Goal: Information Seeking & Learning: Learn about a topic

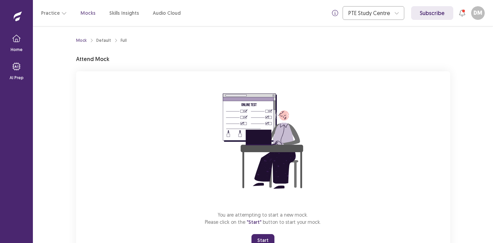
click at [264, 236] on button "Start" at bounding box center [262, 240] width 23 height 12
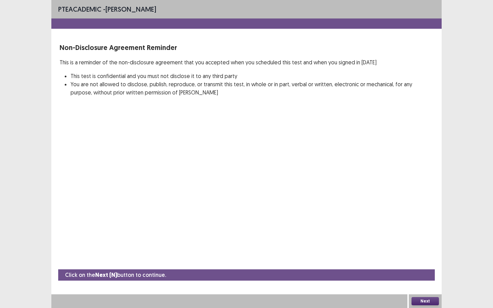
click at [421, 242] on button "Next" at bounding box center [425, 301] width 27 height 8
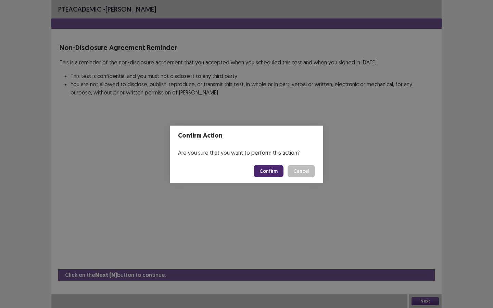
click at [269, 174] on button "Confirm" at bounding box center [269, 171] width 30 height 12
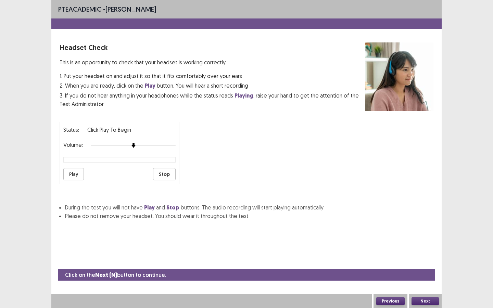
click at [81, 169] on button "Play" at bounding box center [73, 174] width 21 height 12
click at [137, 143] on div at bounding box center [133, 145] width 85 height 5
click at [138, 143] on div at bounding box center [133, 145] width 85 height 5
click at [147, 143] on div at bounding box center [133, 145] width 85 height 5
click at [76, 172] on button "Play" at bounding box center [73, 174] width 21 height 12
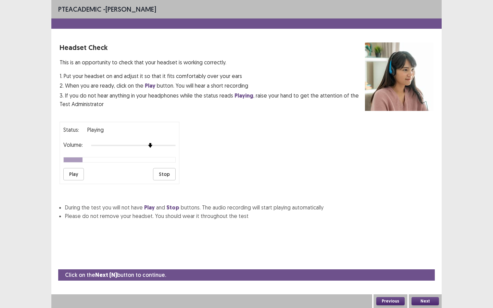
click at [155, 143] on div at bounding box center [133, 145] width 85 height 5
click at [79, 172] on button "Play" at bounding box center [73, 174] width 21 height 12
click at [422, 242] on button "Next" at bounding box center [425, 301] width 27 height 8
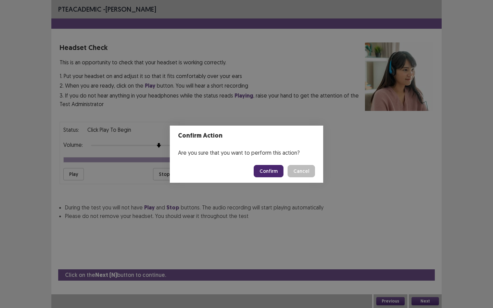
click at [278, 166] on button "Confirm" at bounding box center [269, 171] width 30 height 12
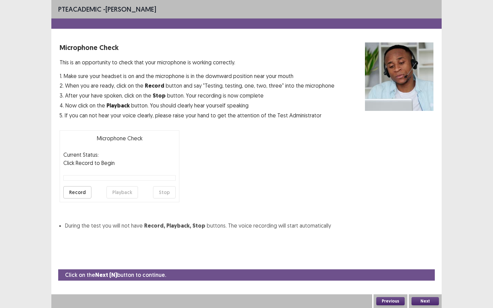
click at [419, 242] on button "Next" at bounding box center [425, 301] width 27 height 8
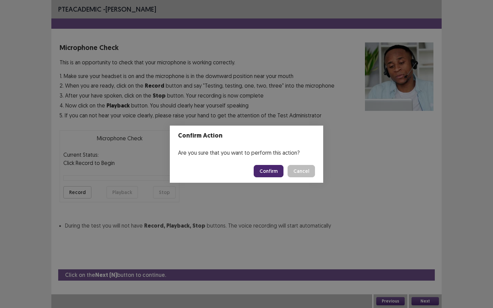
click at [308, 175] on button "Cancel" at bounding box center [301, 171] width 27 height 12
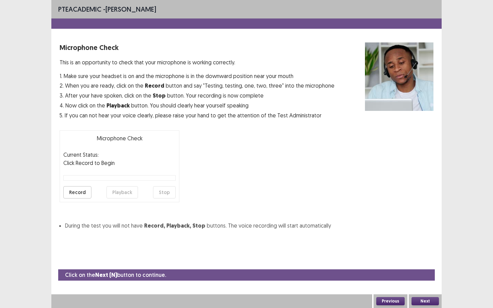
click at [86, 190] on button "Record" at bounding box center [77, 192] width 28 height 12
click at [172, 195] on button "Stop" at bounding box center [164, 192] width 23 height 12
click at [85, 192] on button "Record" at bounding box center [77, 192] width 28 height 12
click at [83, 195] on button "Record" at bounding box center [77, 192] width 28 height 12
click at [163, 192] on button "Stop" at bounding box center [164, 192] width 23 height 12
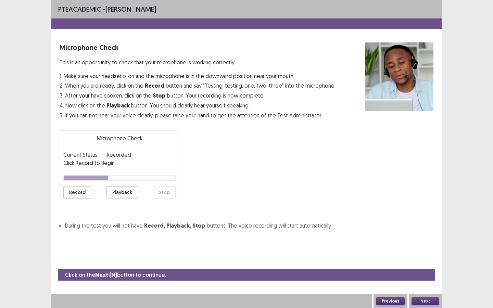
click at [117, 192] on button "Playback" at bounding box center [122, 192] width 32 height 12
click at [424, 242] on button "Next" at bounding box center [425, 301] width 27 height 8
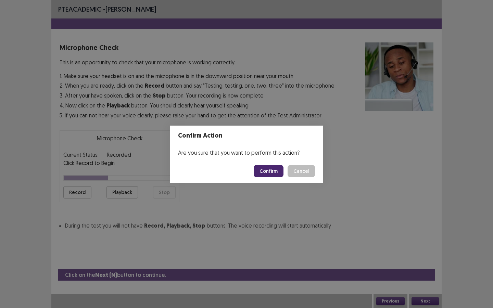
click at [273, 174] on button "Confirm" at bounding box center [269, 171] width 30 height 12
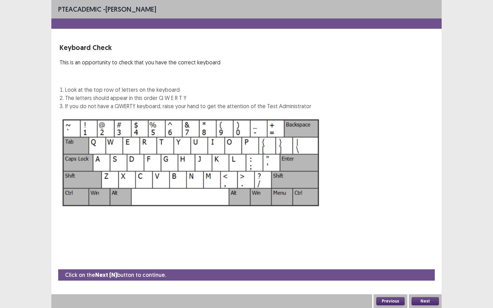
click at [423, 242] on button "Next" at bounding box center [425, 301] width 27 height 8
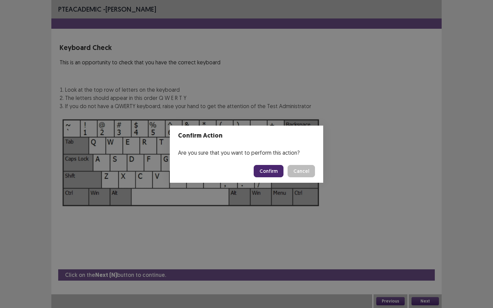
click at [271, 170] on button "Confirm" at bounding box center [269, 171] width 30 height 12
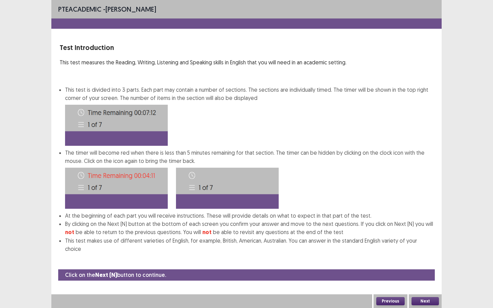
click at [421, 242] on button "Next" at bounding box center [425, 301] width 27 height 8
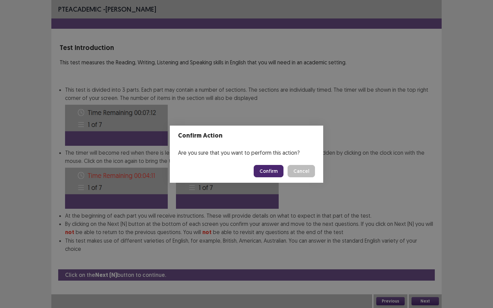
click at [274, 172] on button "Confirm" at bounding box center [269, 171] width 30 height 12
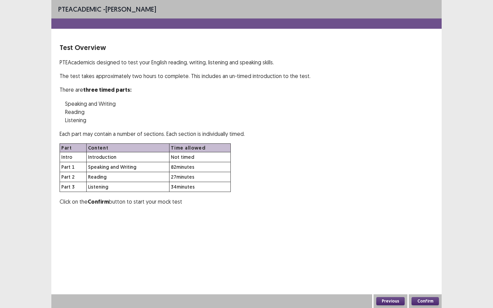
click at [421, 242] on button "Confirm" at bounding box center [425, 301] width 27 height 8
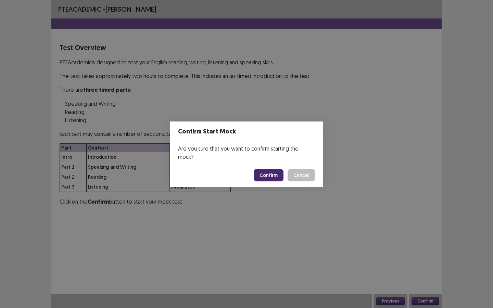
click at [302, 171] on button "Cancel" at bounding box center [301, 175] width 27 height 12
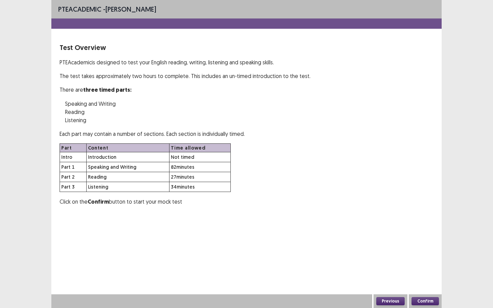
click at [426, 242] on button "Confirm" at bounding box center [425, 301] width 27 height 8
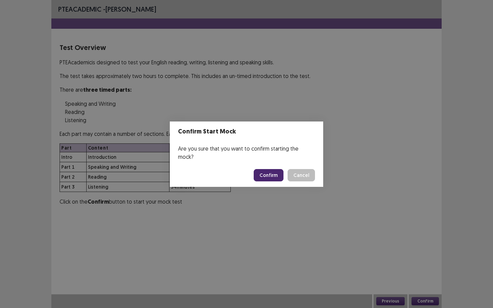
click at [275, 174] on button "Confirm" at bounding box center [269, 175] width 30 height 12
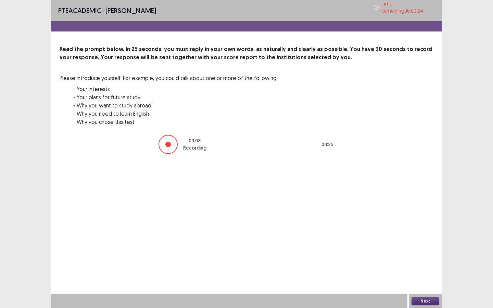
click at [414, 242] on button "Next" at bounding box center [425, 301] width 27 height 8
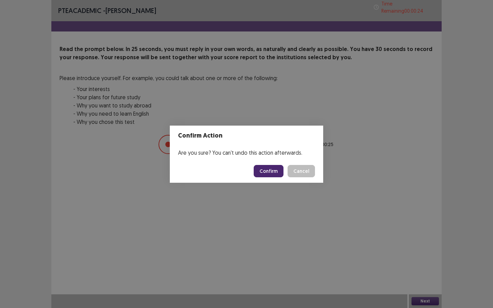
click at [277, 176] on button "Confirm" at bounding box center [269, 171] width 30 height 12
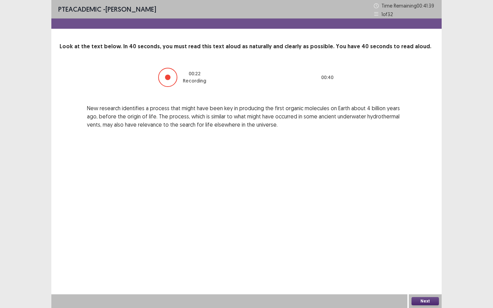
click at [426, 242] on button "Next" at bounding box center [425, 301] width 27 height 8
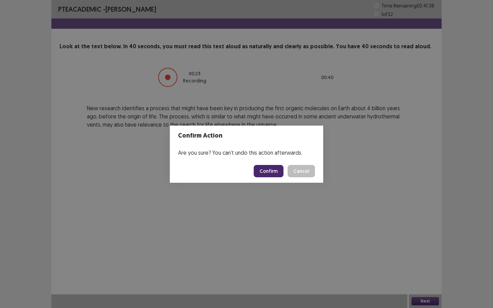
click at [277, 171] on button "Confirm" at bounding box center [269, 171] width 30 height 12
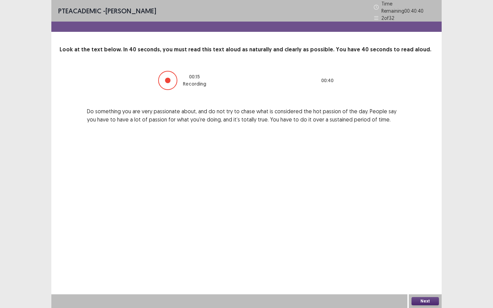
click at [423, 242] on button "Next" at bounding box center [425, 301] width 27 height 8
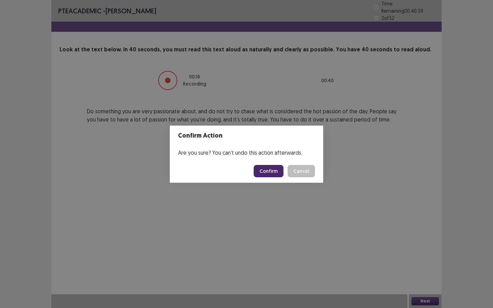
click at [277, 168] on button "Confirm" at bounding box center [269, 171] width 30 height 12
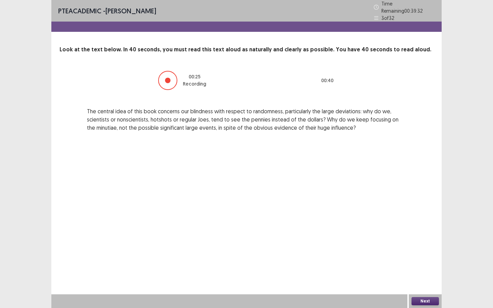
click at [424, 242] on button "Next" at bounding box center [425, 301] width 27 height 8
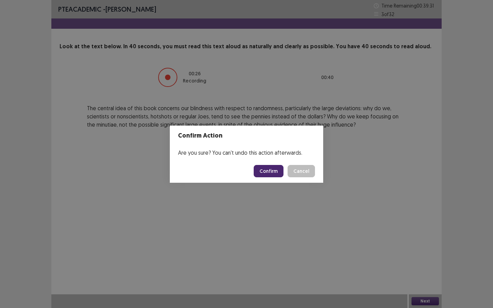
click at [269, 169] on button "Confirm" at bounding box center [269, 171] width 30 height 12
click at [307, 69] on div "Confirm Action Are you sure? You can't undo this action afterwards. Loading... …" at bounding box center [246, 154] width 493 height 308
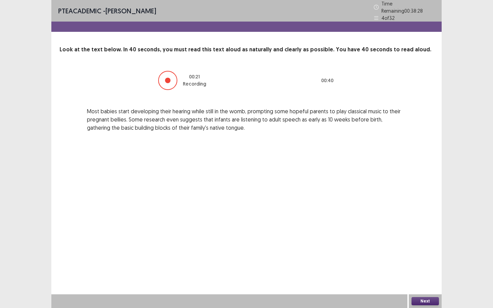
click at [427, 242] on button "Next" at bounding box center [425, 301] width 27 height 8
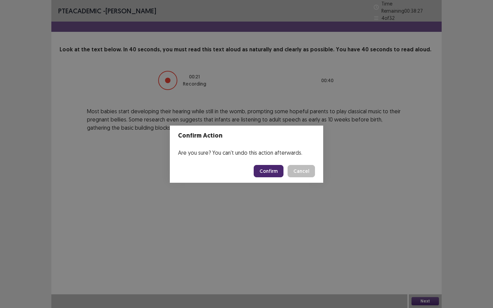
click at [271, 172] on button "Confirm" at bounding box center [269, 171] width 30 height 12
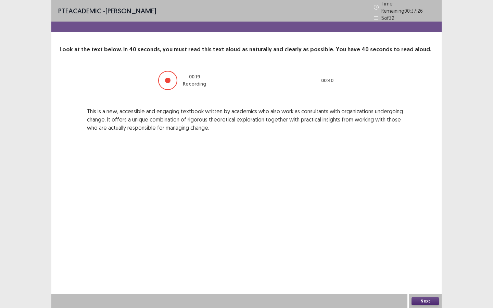
click at [417, 242] on button "Next" at bounding box center [425, 301] width 27 height 8
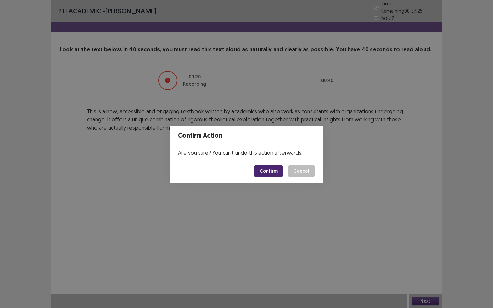
click at [275, 174] on button "Confirm" at bounding box center [269, 171] width 30 height 12
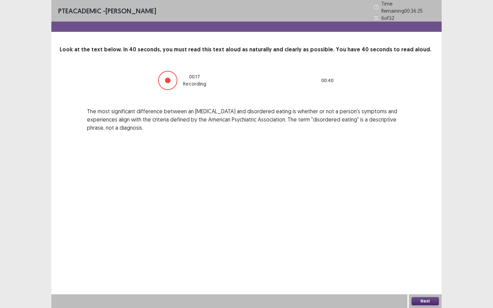
click at [431, 242] on button "Next" at bounding box center [425, 301] width 27 height 8
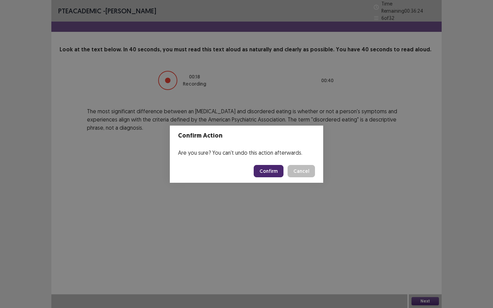
click at [267, 170] on button "Confirm" at bounding box center [269, 171] width 30 height 12
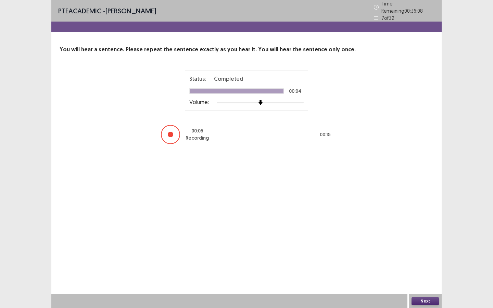
click at [426, 242] on button "Next" at bounding box center [425, 301] width 27 height 8
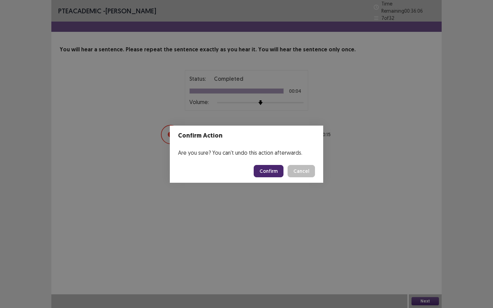
click at [275, 173] on button "Confirm" at bounding box center [269, 171] width 30 height 12
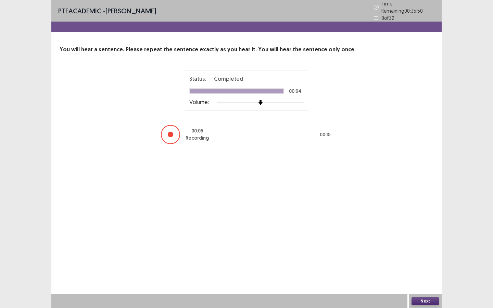
click at [414, 242] on button "Next" at bounding box center [425, 301] width 27 height 8
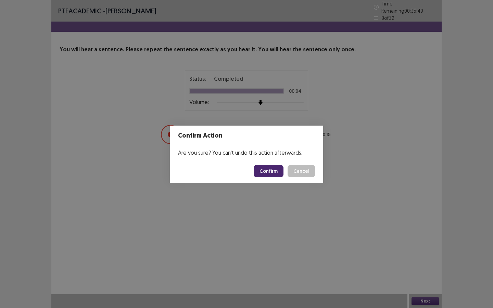
click at [261, 163] on footer "Confirm Cancel" at bounding box center [246, 171] width 153 height 23
click at [262, 171] on button "Confirm" at bounding box center [269, 171] width 30 height 12
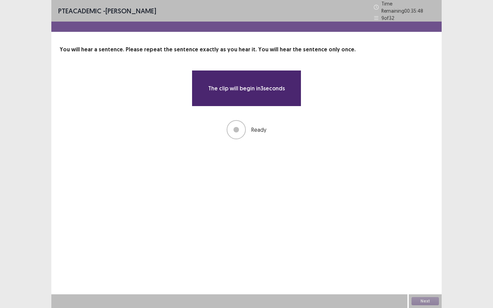
click at [328, 146] on div "PTE academic - Dipa Magar Time Remaining 00 : 35 : 48 9 of 32 You will hear a s…" at bounding box center [246, 76] width 390 height 153
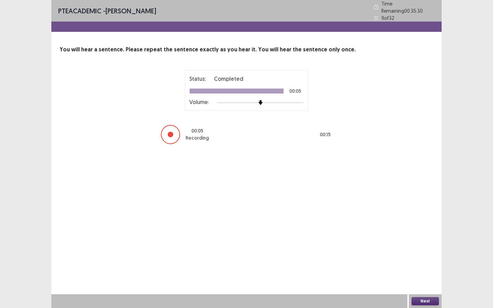
click at [428, 242] on button "Next" at bounding box center [425, 301] width 27 height 8
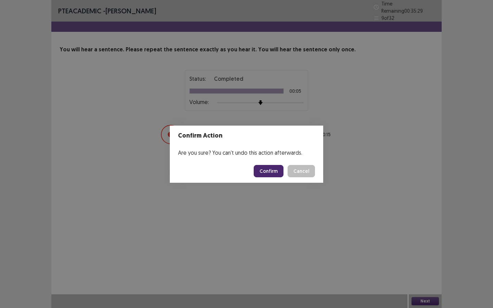
click at [272, 163] on footer "Confirm Cancel" at bounding box center [246, 171] width 153 height 23
click at [272, 168] on button "Confirm" at bounding box center [269, 171] width 30 height 12
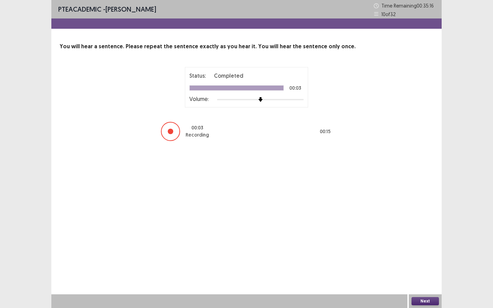
click at [417, 242] on button "Next" at bounding box center [425, 301] width 27 height 8
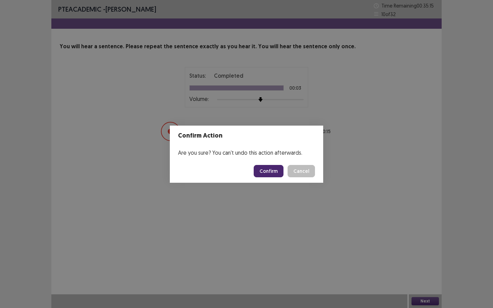
click at [278, 173] on button "Confirm" at bounding box center [269, 171] width 30 height 12
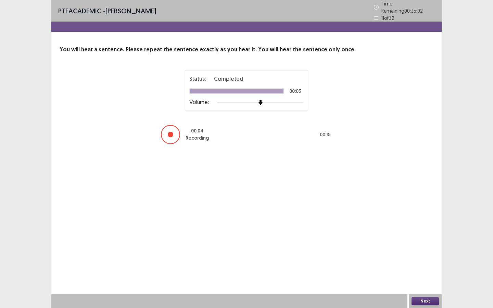
click at [415, 242] on button "Next" at bounding box center [425, 301] width 27 height 8
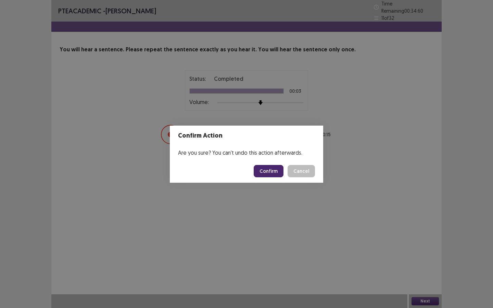
click at [275, 177] on button "Confirm" at bounding box center [269, 171] width 30 height 12
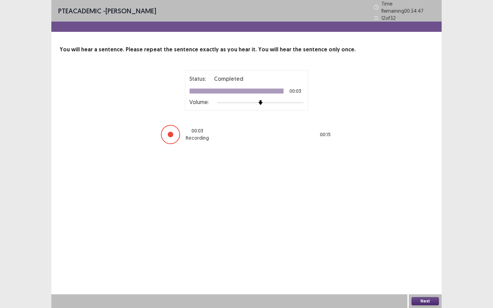
click at [419, 242] on button "Next" at bounding box center [425, 301] width 27 height 8
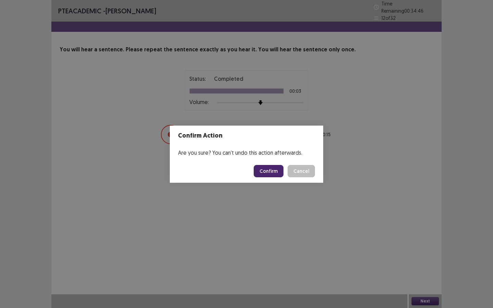
click at [264, 174] on button "Confirm" at bounding box center [269, 171] width 30 height 12
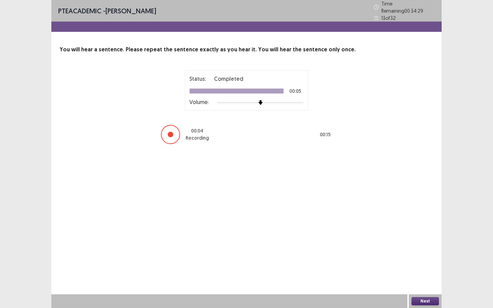
click at [419, 242] on button "Next" at bounding box center [425, 301] width 27 height 8
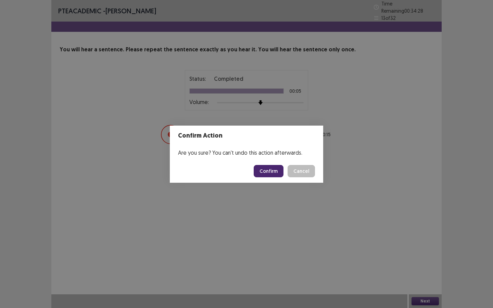
click at [277, 174] on button "Confirm" at bounding box center [269, 171] width 30 height 12
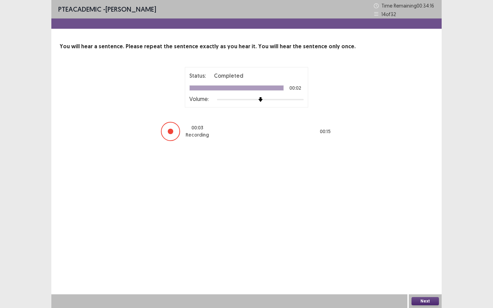
click at [420, 242] on button "Next" at bounding box center [425, 301] width 27 height 8
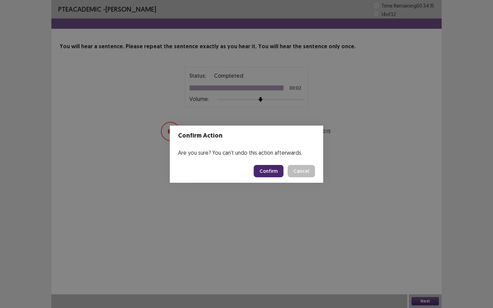
click at [280, 176] on button "Confirm" at bounding box center [269, 171] width 30 height 12
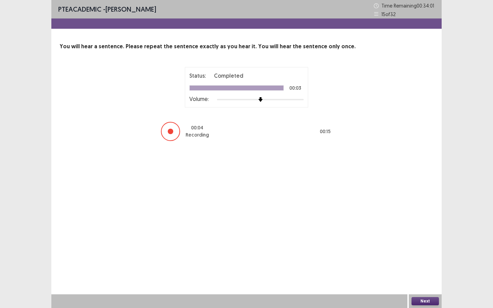
click at [421, 242] on button "Next" at bounding box center [425, 301] width 27 height 8
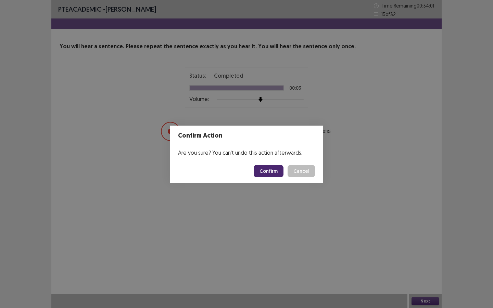
click at [271, 167] on button "Confirm" at bounding box center [269, 171] width 30 height 12
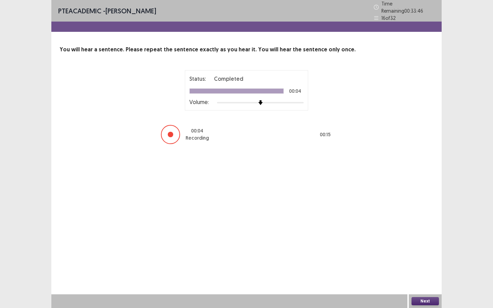
click at [418, 242] on button "Next" at bounding box center [425, 301] width 27 height 8
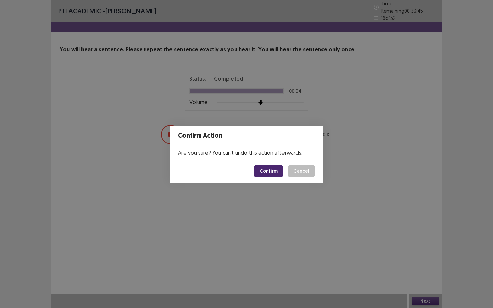
click at [278, 178] on footer "Confirm Cancel" at bounding box center [246, 171] width 153 height 23
click at [278, 174] on button "Confirm" at bounding box center [269, 171] width 30 height 12
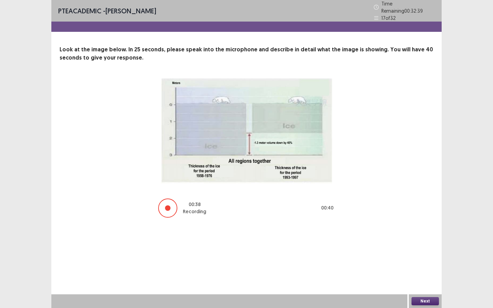
click at [437, 242] on button "Next" at bounding box center [425, 301] width 27 height 8
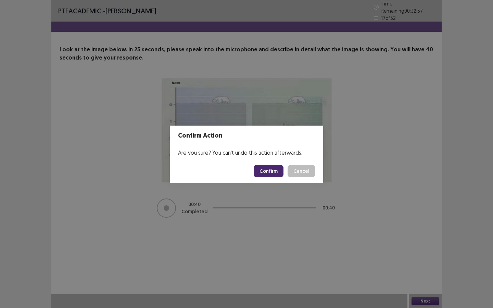
click at [274, 170] on button "Confirm" at bounding box center [269, 171] width 30 height 12
click at [354, 74] on div "Confirm Action Are you sure? You can't undo this action afterwards. Loading... …" at bounding box center [246, 154] width 493 height 308
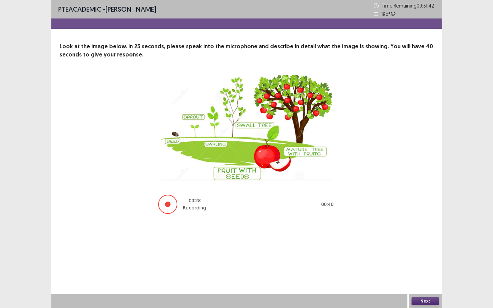
click at [424, 242] on button "Next" at bounding box center [425, 301] width 27 height 8
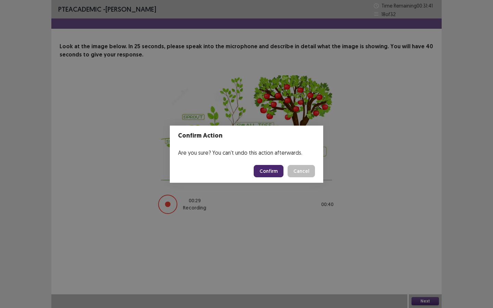
click at [284, 176] on button "Confirm" at bounding box center [269, 171] width 30 height 12
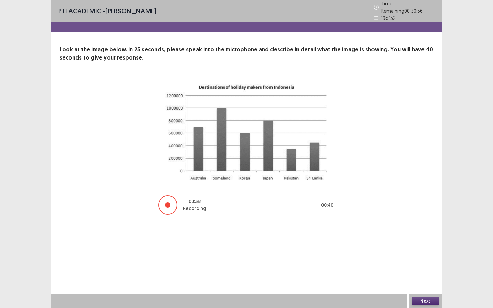
click at [421, 242] on button "Next" at bounding box center [425, 301] width 27 height 8
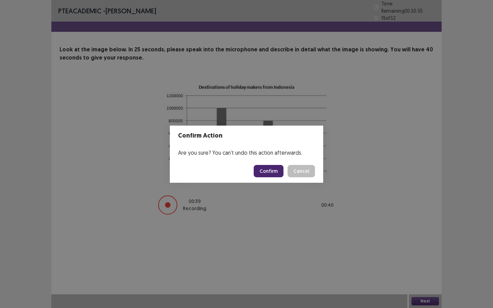
click at [275, 170] on button "Confirm" at bounding box center [269, 171] width 30 height 12
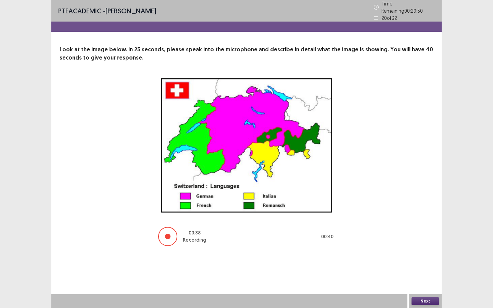
click at [425, 242] on button "Next" at bounding box center [425, 301] width 27 height 8
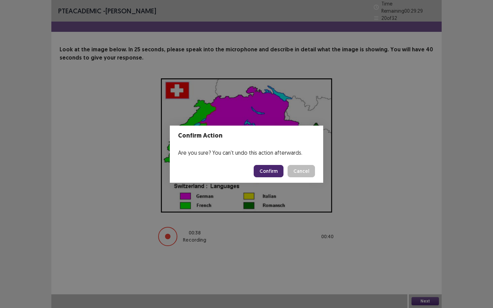
click at [275, 169] on button "Confirm" at bounding box center [269, 171] width 30 height 12
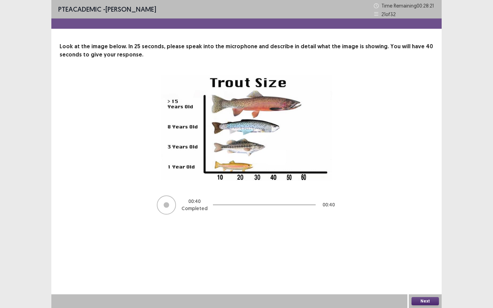
click at [425, 242] on button "Next" at bounding box center [425, 301] width 27 height 8
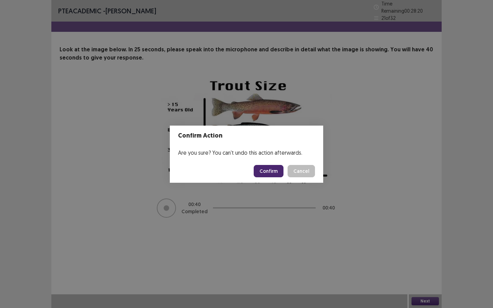
click at [270, 175] on button "Confirm" at bounding box center [269, 171] width 30 height 12
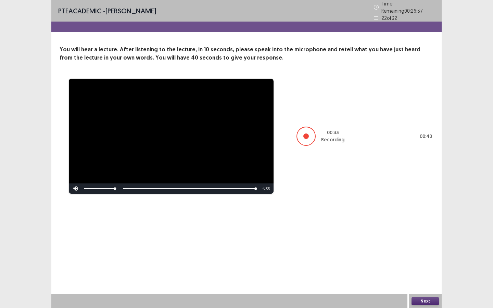
click at [417, 242] on button "Next" at bounding box center [425, 301] width 27 height 8
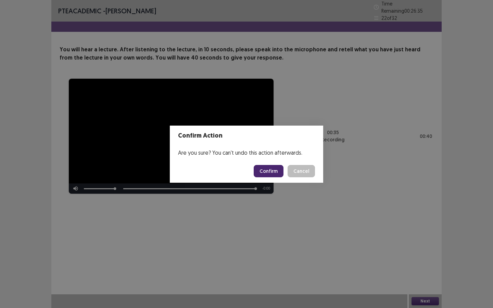
click at [270, 168] on button "Confirm" at bounding box center [269, 171] width 30 height 12
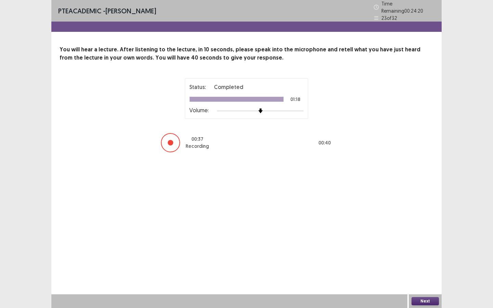
click at [422, 298] on button "Next" at bounding box center [425, 301] width 27 height 8
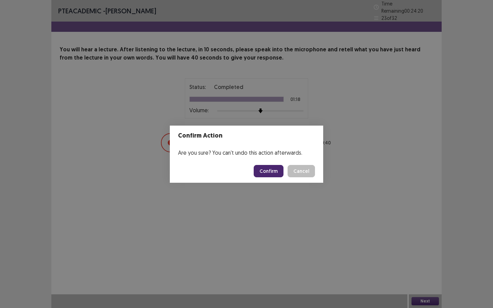
click at [273, 172] on button "Confirm" at bounding box center [269, 171] width 30 height 12
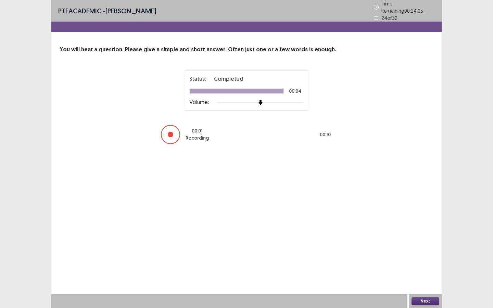
click at [428, 300] on button "Next" at bounding box center [425, 301] width 27 height 8
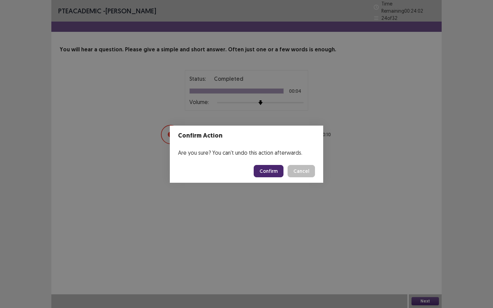
click at [271, 168] on button "Confirm" at bounding box center [269, 171] width 30 height 12
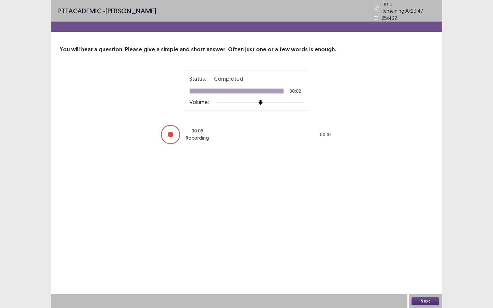
click at [425, 300] on button "Next" at bounding box center [425, 301] width 27 height 8
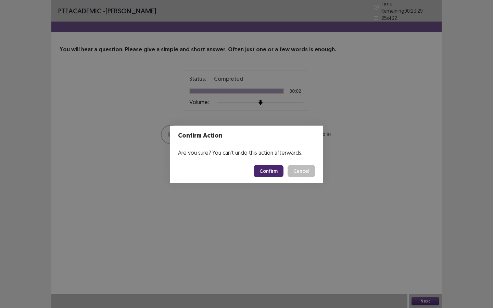
click at [282, 167] on button "Confirm" at bounding box center [269, 171] width 30 height 12
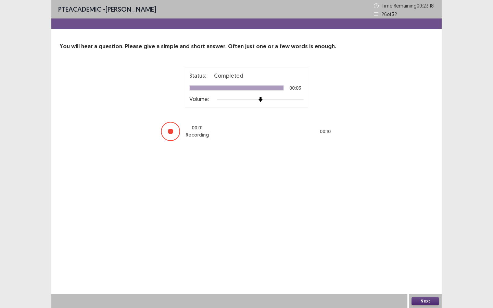
click at [416, 299] on button "Next" at bounding box center [425, 301] width 27 height 8
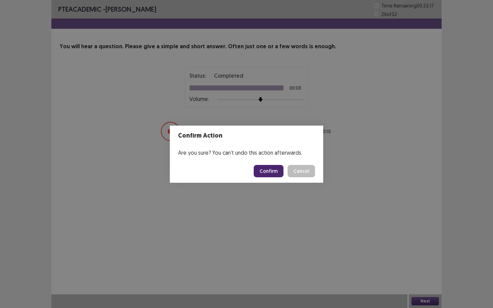
click at [281, 171] on button "Confirm" at bounding box center [269, 171] width 30 height 12
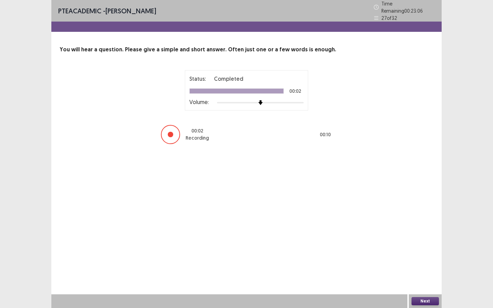
click at [424, 301] on button "Next" at bounding box center [425, 301] width 27 height 8
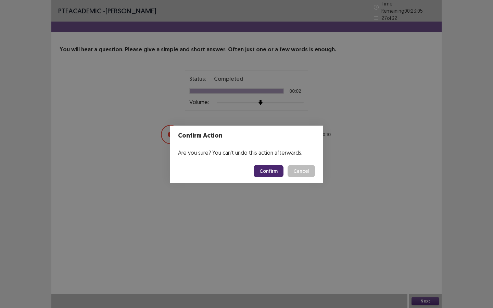
click at [267, 171] on button "Confirm" at bounding box center [269, 171] width 30 height 12
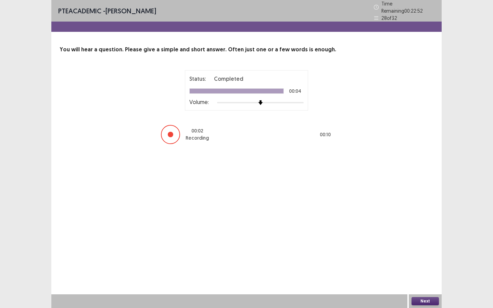
click at [426, 302] on button "Next" at bounding box center [425, 301] width 27 height 8
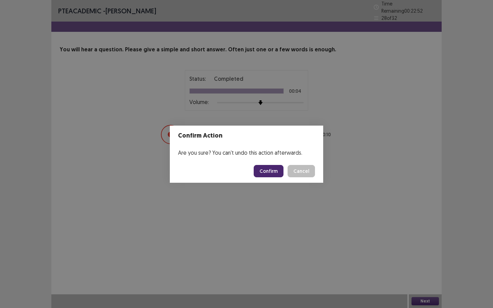
click at [265, 172] on button "Confirm" at bounding box center [269, 171] width 30 height 12
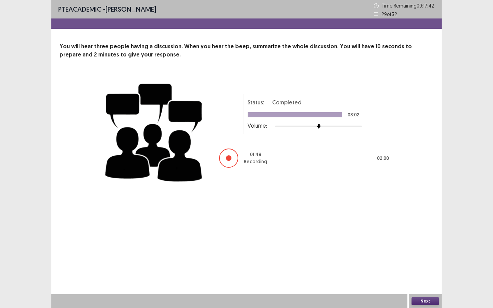
click at [422, 301] on button "Next" at bounding box center [425, 301] width 27 height 8
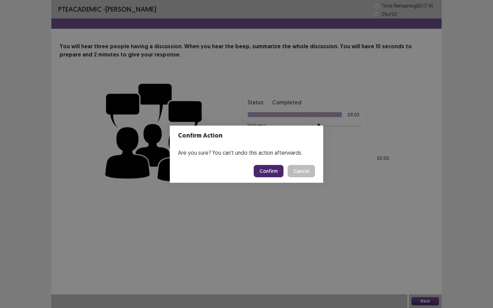
click at [260, 167] on button "Confirm" at bounding box center [269, 171] width 30 height 12
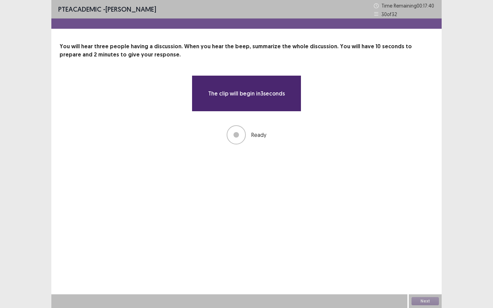
click at [334, 69] on div "You will hear three people having a discussion. When you hear the beep, summari…" at bounding box center [246, 93] width 390 height 102
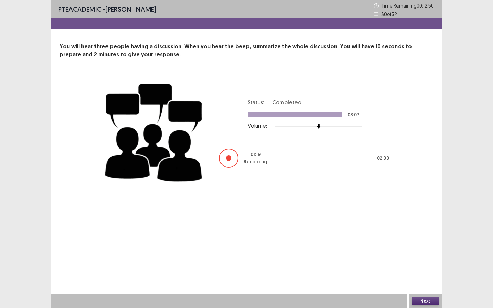
click at [428, 302] on button "Next" at bounding box center [425, 301] width 27 height 8
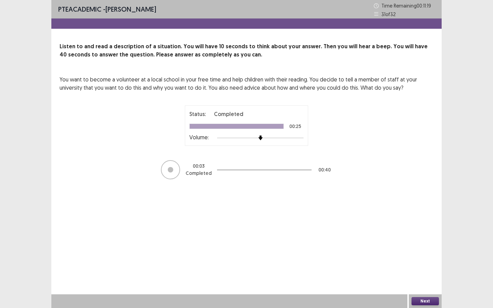
click at [334, 79] on p "You want to become a volunteer at a local school in your free time and help chi…" at bounding box center [247, 83] width 374 height 16
click at [352, 147] on div "You want to become a volunteer at a local school in your free time and help chi…" at bounding box center [247, 127] width 374 height 105
click at [415, 301] on button "Next" at bounding box center [425, 301] width 27 height 8
click at [418, 297] on button "Next" at bounding box center [425, 301] width 27 height 8
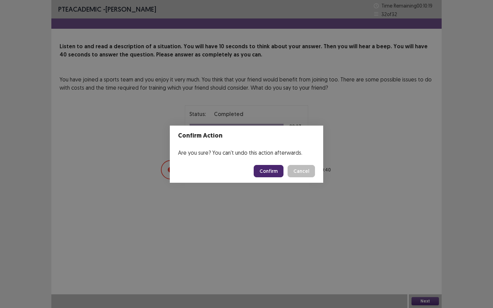
click at [277, 174] on button "Confirm" at bounding box center [269, 171] width 30 height 12
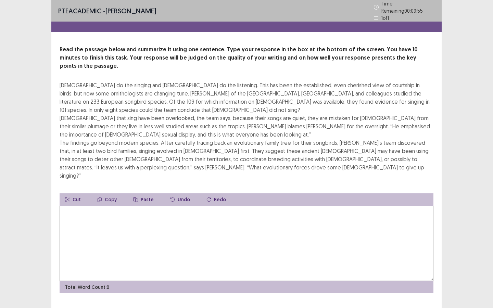
click at [132, 210] on textarea at bounding box center [247, 243] width 374 height 75
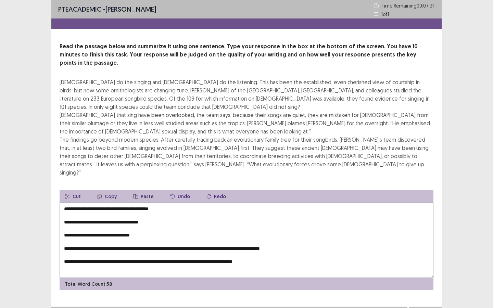
click at [64, 205] on textarea "**********" at bounding box center [247, 240] width 374 height 75
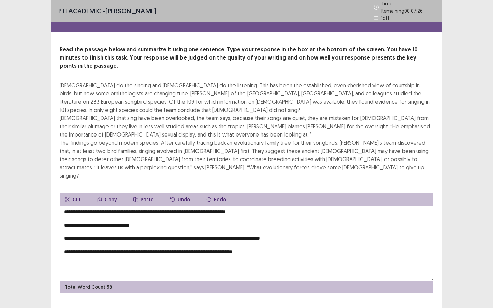
click at [64, 206] on textarea "**********" at bounding box center [247, 243] width 374 height 75
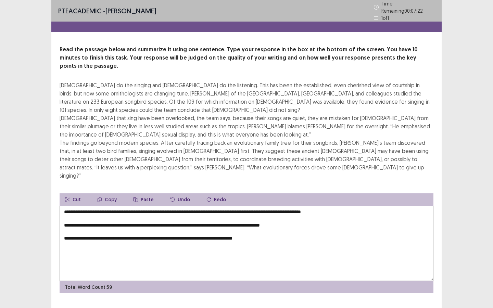
click at [65, 206] on textarea "**********" at bounding box center [247, 243] width 374 height 75
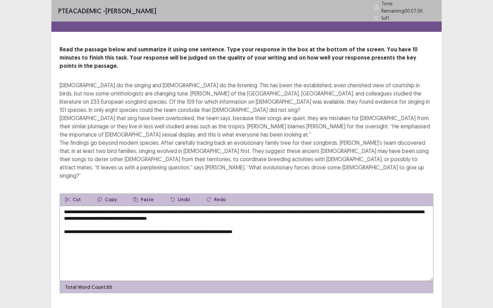
click at [364, 206] on textarea "**********" at bounding box center [247, 243] width 374 height 75
click at [64, 214] on textarea "**********" at bounding box center [247, 243] width 374 height 75
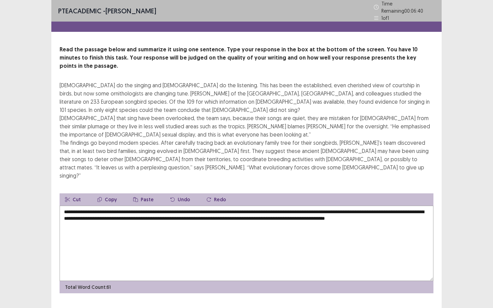
click at [336, 206] on textarea "**********" at bounding box center [247, 243] width 374 height 75
click at [365, 206] on textarea "**********" at bounding box center [247, 243] width 374 height 75
click at [227, 206] on textarea "**********" at bounding box center [247, 243] width 374 height 75
click at [165, 206] on textarea "**********" at bounding box center [247, 243] width 374 height 75
click at [185, 206] on textarea "**********" at bounding box center [247, 243] width 374 height 75
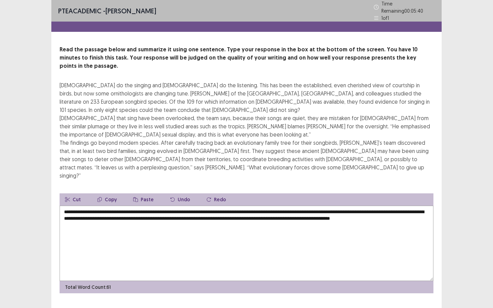
click at [185, 206] on textarea "**********" at bounding box center [247, 243] width 374 height 75
click at [212, 206] on textarea "**********" at bounding box center [247, 243] width 374 height 75
click at [133, 207] on textarea "**********" at bounding box center [247, 243] width 374 height 75
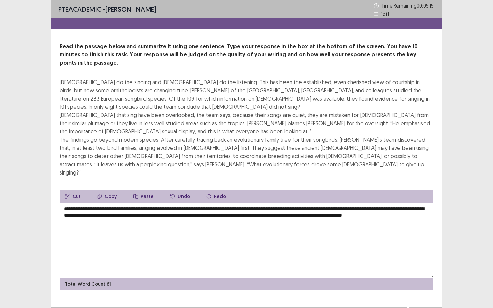
click at [270, 203] on textarea "**********" at bounding box center [247, 240] width 374 height 75
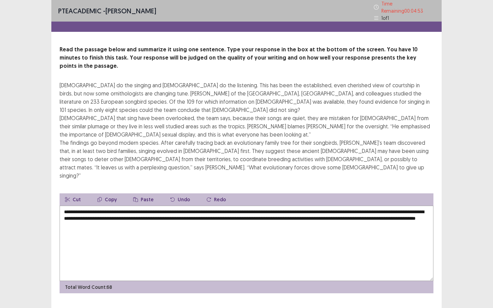
type textarea "**********"
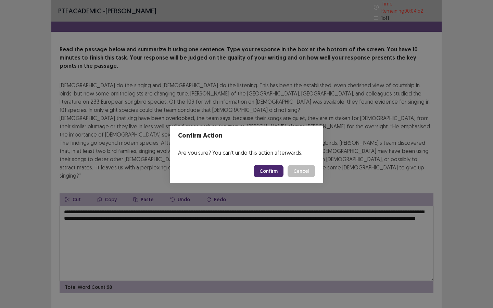
click at [266, 172] on button "Confirm" at bounding box center [269, 171] width 30 height 12
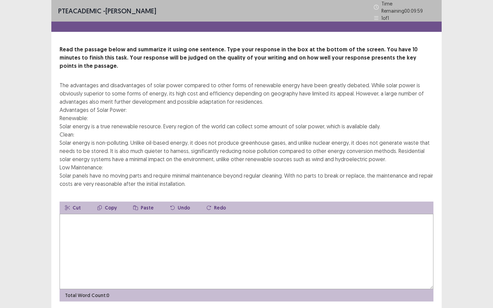
drag, startPoint x: 222, startPoint y: 130, endPoint x: 198, endPoint y: 130, distance: 23.6
click at [198, 130] on div "The advantages and disadvantages of solar power compared to other forms of rene…" at bounding box center [247, 134] width 374 height 107
click at [152, 225] on textarea at bounding box center [247, 251] width 374 height 75
type textarea "*"
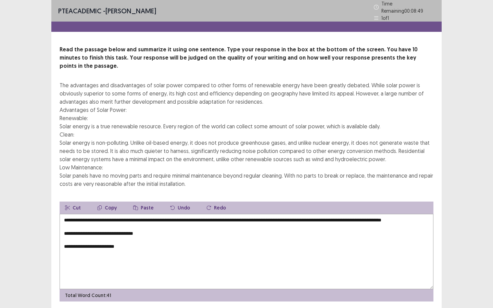
click at [133, 239] on textarea "**********" at bounding box center [247, 251] width 374 height 75
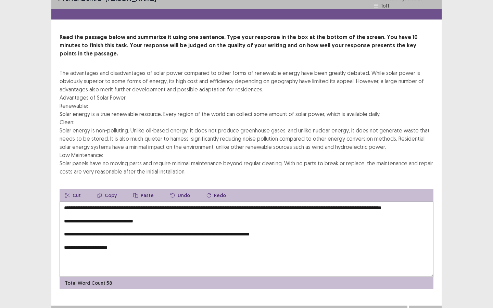
type textarea "**********"
click at [64, 218] on textarea "**********" at bounding box center [247, 239] width 374 height 75
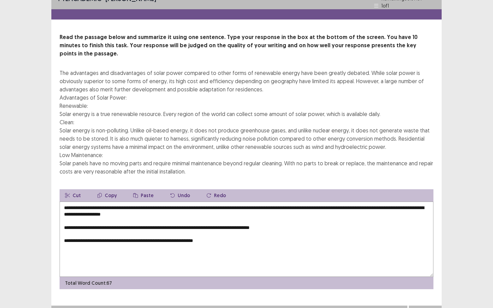
click at [63, 217] on textarea "**********" at bounding box center [247, 239] width 374 height 75
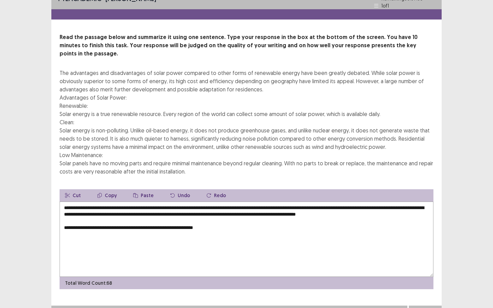
click at [62, 223] on textarea "**********" at bounding box center [247, 239] width 374 height 75
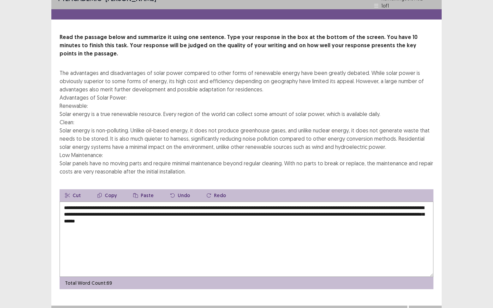
click at [247, 209] on textarea "**********" at bounding box center [247, 239] width 374 height 75
click at [135, 202] on textarea "**********" at bounding box center [247, 239] width 374 height 75
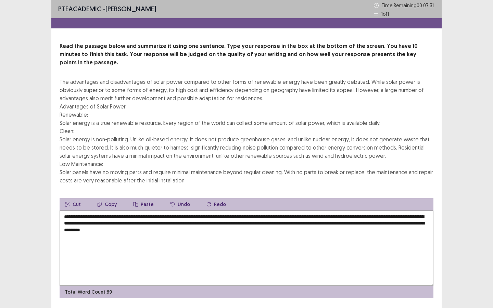
click at [322, 211] on textarea "**********" at bounding box center [247, 248] width 374 height 75
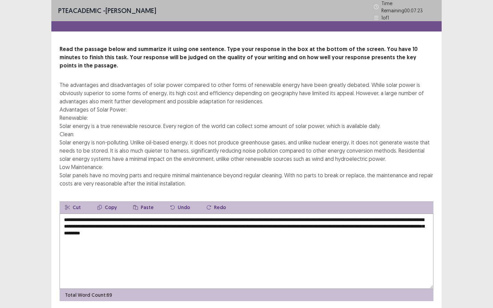
click at [393, 214] on textarea "**********" at bounding box center [247, 251] width 374 height 75
click at [106, 215] on textarea "**********" at bounding box center [247, 251] width 374 height 75
click at [185, 223] on textarea "**********" at bounding box center [247, 251] width 374 height 75
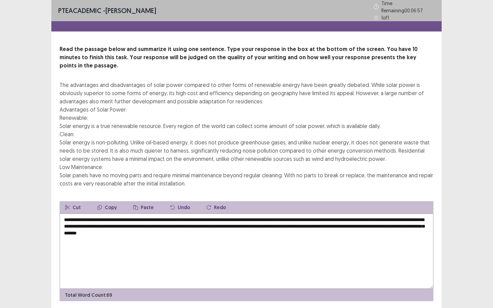
click at [254, 224] on textarea "**********" at bounding box center [247, 251] width 374 height 75
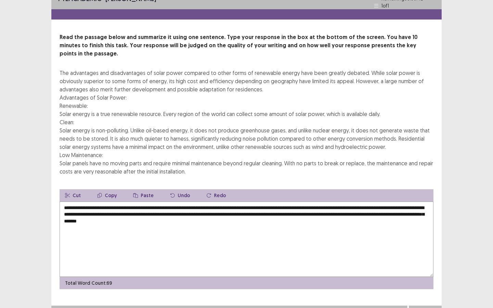
type textarea "**********"
click at [433, 308] on button "Next" at bounding box center [425, 313] width 27 height 8
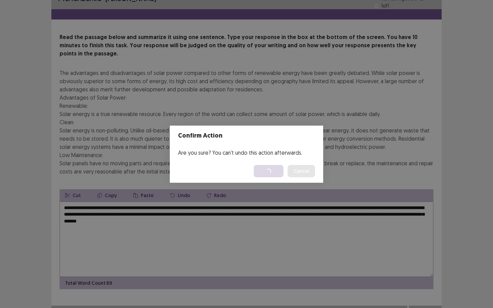
scroll to position [0, 0]
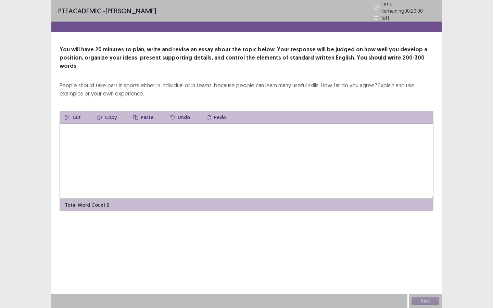
click at [159, 151] on textarea at bounding box center [247, 161] width 374 height 75
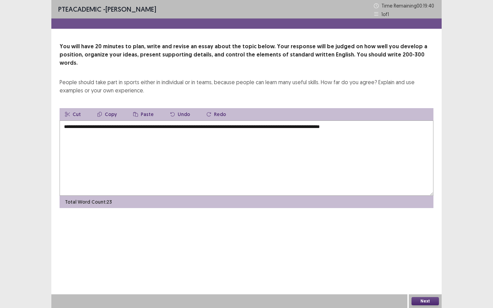
click at [130, 121] on textarea "**********" at bounding box center [247, 158] width 374 height 75
click at [388, 121] on textarea "**********" at bounding box center [247, 158] width 374 height 75
click at [226, 127] on textarea "**********" at bounding box center [247, 158] width 374 height 75
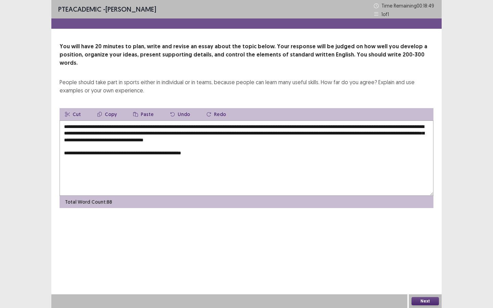
click at [85, 146] on textarea "**********" at bounding box center [247, 158] width 374 height 75
click at [159, 146] on textarea "**********" at bounding box center [247, 158] width 374 height 75
click at [208, 147] on textarea "**********" at bounding box center [247, 158] width 374 height 75
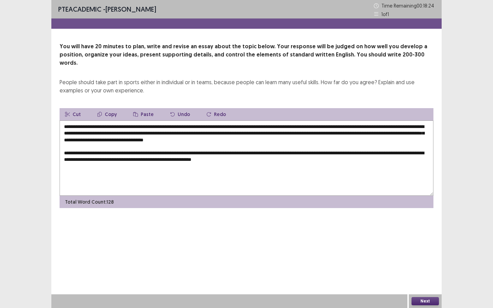
drag, startPoint x: 214, startPoint y: 153, endPoint x: 313, endPoint y: 154, distance: 99.7
click at [313, 154] on textarea "**********" at bounding box center [247, 158] width 374 height 75
click at [262, 151] on textarea "**********" at bounding box center [247, 158] width 374 height 75
drag, startPoint x: 291, startPoint y: 153, endPoint x: 309, endPoint y: 154, distance: 18.2
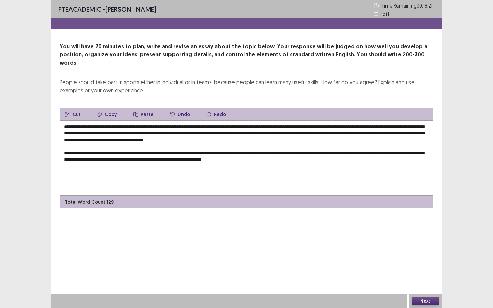
click at [296, 153] on textarea "**********" at bounding box center [247, 158] width 374 height 75
click at [309, 154] on textarea "**********" at bounding box center [247, 158] width 374 height 75
click at [312, 153] on textarea "**********" at bounding box center [247, 158] width 374 height 75
click at [108, 162] on textarea "**********" at bounding box center [247, 158] width 374 height 75
click at [185, 159] on textarea "**********" at bounding box center [247, 158] width 374 height 75
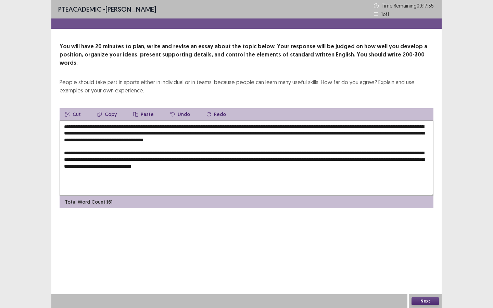
click at [275, 159] on textarea "**********" at bounding box center [247, 158] width 374 height 75
click at [325, 159] on textarea "**********" at bounding box center [247, 158] width 374 height 75
click at [82, 179] on textarea "**********" at bounding box center [247, 158] width 374 height 75
click at [80, 179] on textarea "**********" at bounding box center [247, 158] width 374 height 75
click at [114, 178] on textarea "**********" at bounding box center [247, 158] width 374 height 75
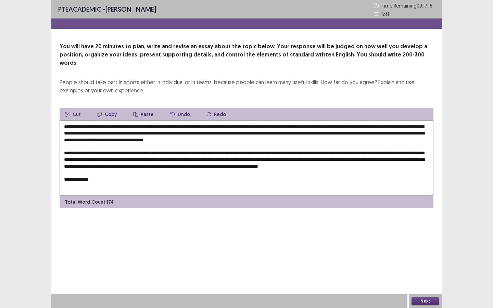
click at [232, 145] on textarea "**********" at bounding box center [247, 158] width 374 height 75
click at [326, 146] on textarea "**********" at bounding box center [247, 158] width 374 height 75
click at [116, 180] on textarea "**********" at bounding box center [247, 158] width 374 height 75
click at [340, 78] on div "People should take part in sports either in individual or in teams, because peo…" at bounding box center [247, 86] width 374 height 16
click at [233, 177] on textarea at bounding box center [247, 158] width 374 height 75
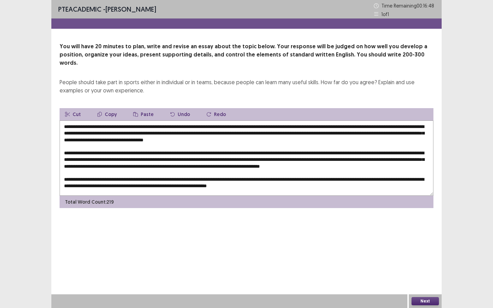
scroll to position [3, 0]
click at [86, 184] on textarea at bounding box center [247, 158] width 374 height 75
click at [358, 181] on textarea at bounding box center [247, 158] width 374 height 75
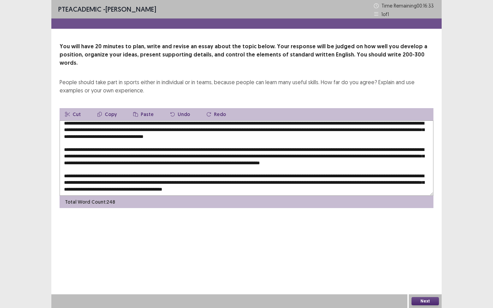
click at [127, 184] on textarea at bounding box center [247, 158] width 374 height 75
click at [183, 185] on textarea at bounding box center [247, 158] width 374 height 75
click at [392, 186] on textarea at bounding box center [247, 158] width 374 height 75
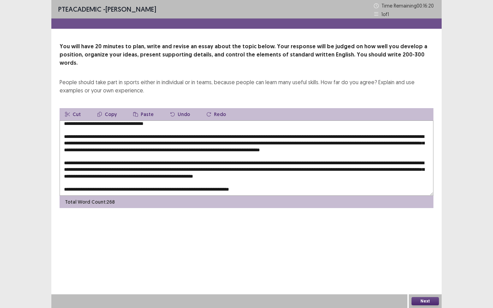
click at [241, 182] on textarea at bounding box center [247, 158] width 374 height 75
click at [260, 180] on textarea at bounding box center [247, 158] width 374 height 75
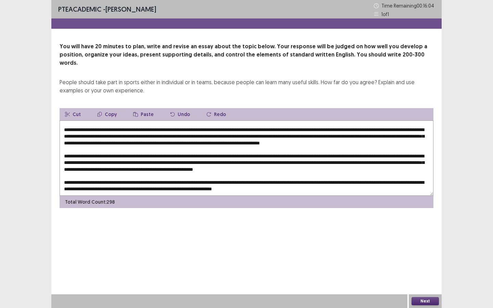
type textarea "**********"
click at [338, 78] on div "People should take part in sports either in individual or in teams, because peo…" at bounding box center [247, 86] width 374 height 16
click at [415, 300] on button "Next" at bounding box center [425, 301] width 27 height 8
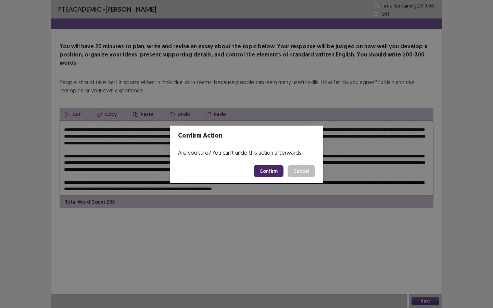
click at [279, 168] on button "Confirm" at bounding box center [269, 171] width 30 height 12
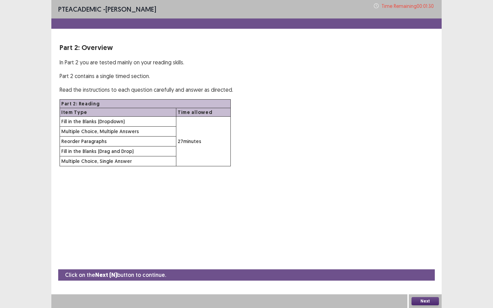
click at [418, 299] on button "Next" at bounding box center [425, 301] width 27 height 8
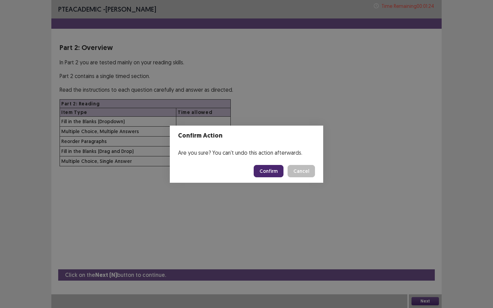
click at [265, 172] on button "Confirm" at bounding box center [269, 171] width 30 height 12
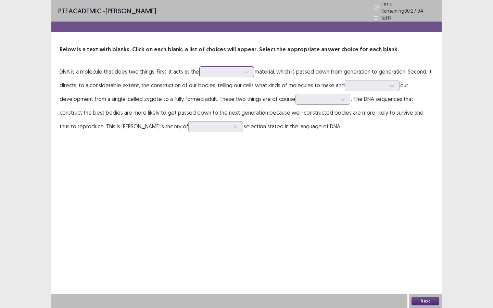
click at [221, 72] on div at bounding box center [223, 71] width 36 height 7
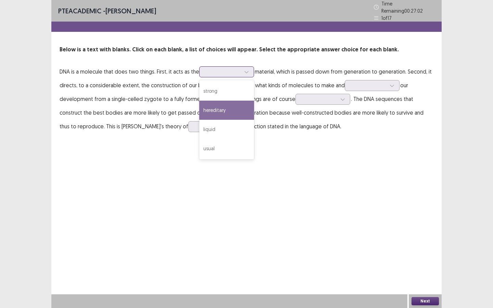
click at [214, 109] on div "hereditary" at bounding box center [226, 110] width 55 height 19
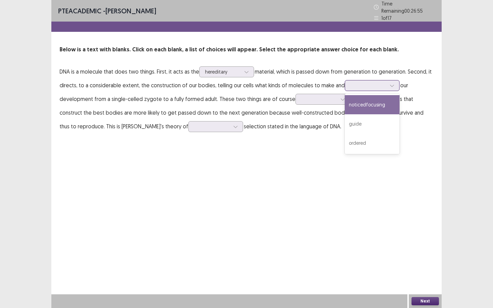
click at [360, 83] on div at bounding box center [369, 85] width 36 height 7
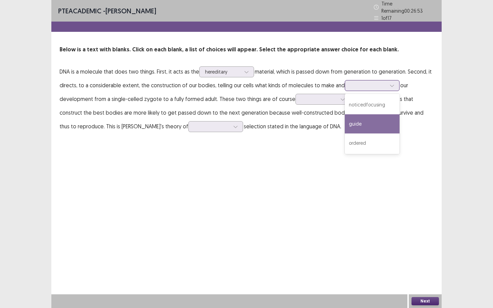
click at [366, 124] on div "guide" at bounding box center [372, 123] width 55 height 19
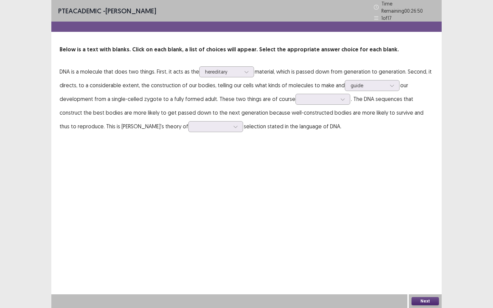
click at [340, 124] on p "DNA is a molecule that does two things. First, it acts as the hereditary materi…" at bounding box center [247, 99] width 374 height 68
click at [321, 97] on div at bounding box center [319, 99] width 36 height 7
click at [312, 121] on div "connected" at bounding box center [323, 118] width 55 height 19
click at [194, 127] on div at bounding box center [212, 126] width 36 height 7
click at [188, 141] on div "natural" at bounding box center [215, 145] width 55 height 19
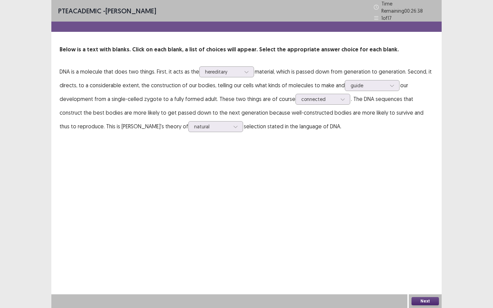
click at [416, 301] on button "Next" at bounding box center [425, 301] width 27 height 8
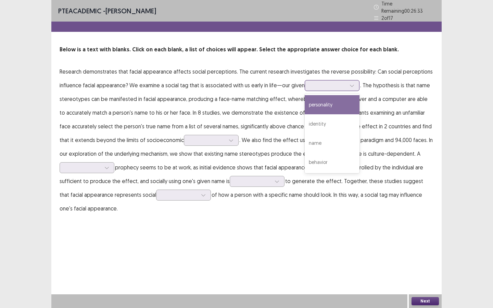
click at [315, 82] on div at bounding box center [329, 85] width 36 height 7
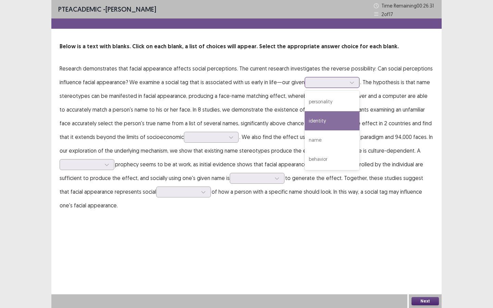
click at [320, 125] on div "identity" at bounding box center [332, 120] width 55 height 19
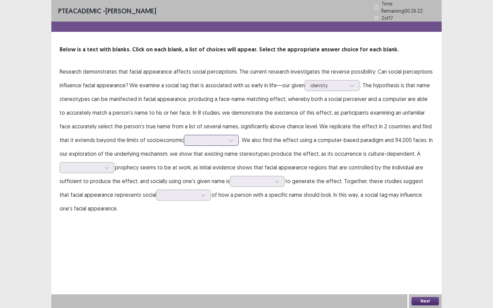
click at [190, 142] on div at bounding box center [211, 140] width 55 height 11
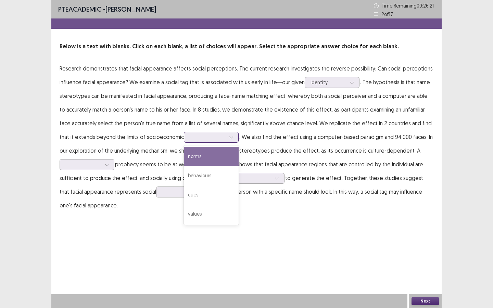
click at [184, 156] on div "norms" at bounding box center [211, 156] width 55 height 19
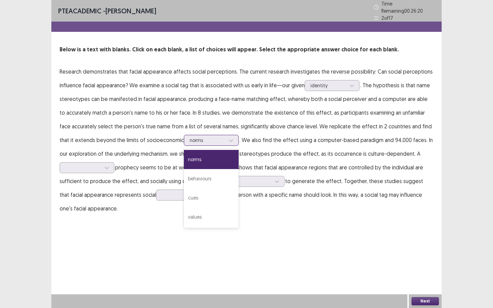
click at [203, 137] on div at bounding box center [208, 140] width 36 height 7
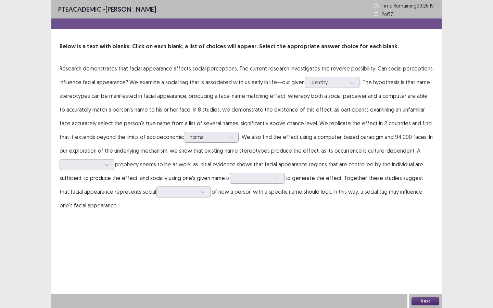
click at [247, 147] on p "Research demonstrates that facial appearance affects social perceptions. The cu…" at bounding box center [247, 137] width 374 height 151
click at [105, 168] on div at bounding box center [107, 165] width 10 height 10
click at [137, 167] on p "Research demonstrates that facial appearance affects social perceptions. The cu…" at bounding box center [247, 137] width 374 height 151
click at [90, 167] on div at bounding box center [83, 164] width 36 height 7
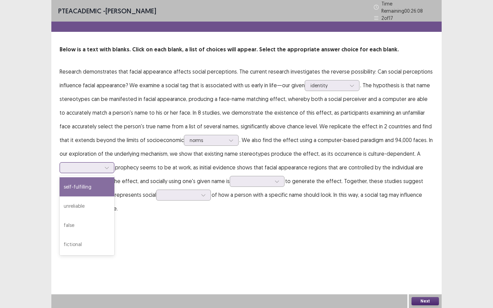
click at [97, 186] on div "self-fulfilling" at bounding box center [87, 186] width 55 height 19
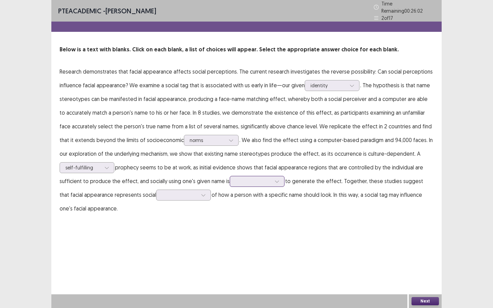
click at [247, 181] on div at bounding box center [254, 181] width 36 height 7
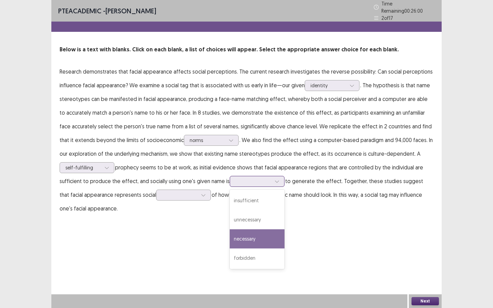
click at [262, 237] on div "necessary" at bounding box center [257, 238] width 55 height 19
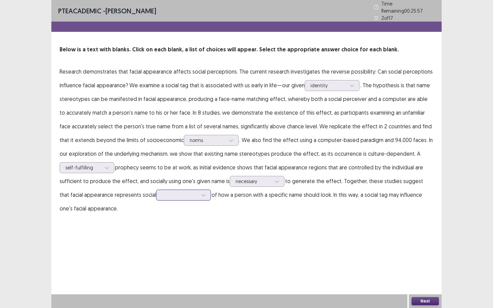
click at [201, 194] on icon at bounding box center [203, 195] width 5 height 5
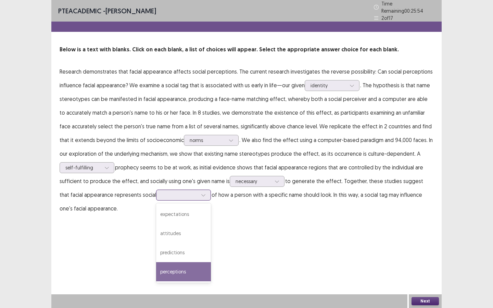
click at [156, 270] on div "perceptions" at bounding box center [183, 271] width 55 height 19
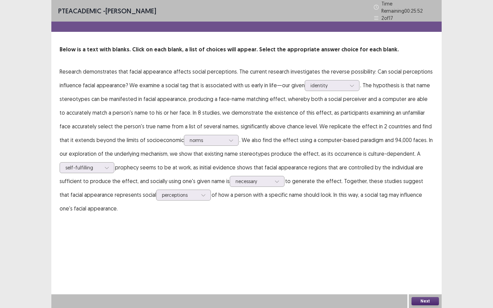
click at [415, 300] on button "Next" at bounding box center [425, 301] width 27 height 8
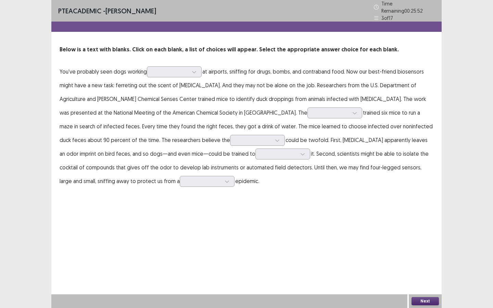
click at [367, 65] on p "You've probably seen dogs working at airports, sniffing for drugs, bombs, and c…" at bounding box center [247, 126] width 374 height 123
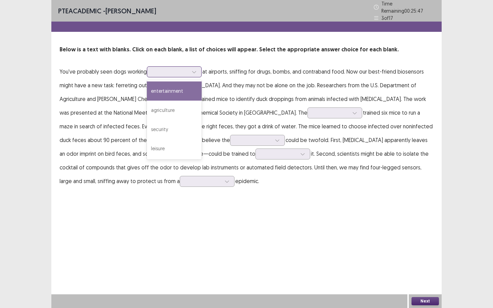
click at [176, 69] on div at bounding box center [171, 71] width 36 height 7
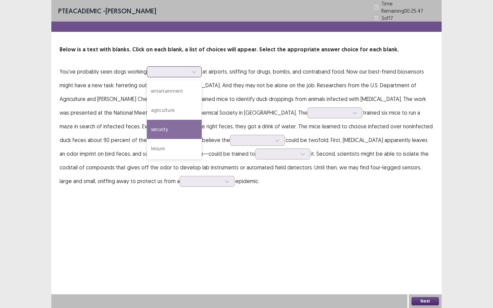
click at [161, 122] on div "security" at bounding box center [174, 129] width 55 height 19
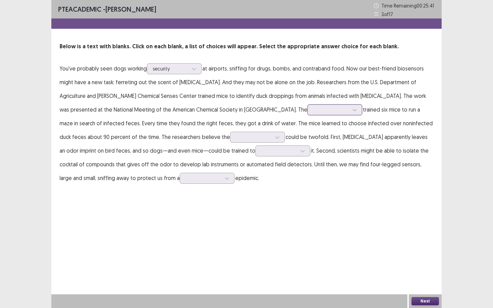
click at [313, 109] on div at bounding box center [331, 109] width 36 height 7
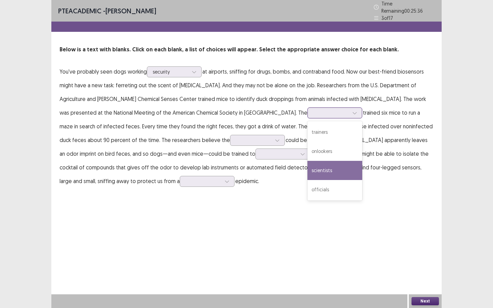
click at [308, 164] on div "scientists" at bounding box center [335, 170] width 55 height 19
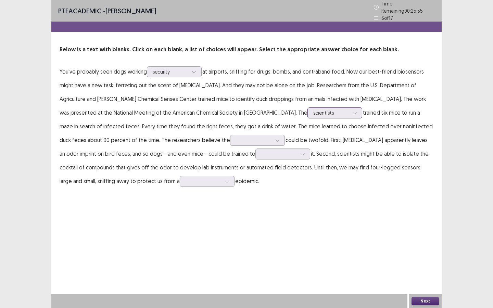
click at [313, 114] on div "scientists" at bounding box center [331, 113] width 36 height 10
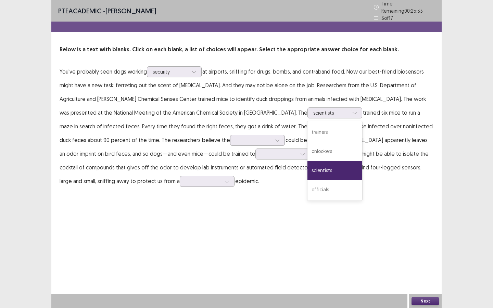
click at [132, 118] on p "You've probably seen dogs working security at airports, sniffing for drugs, bom…" at bounding box center [247, 126] width 374 height 123
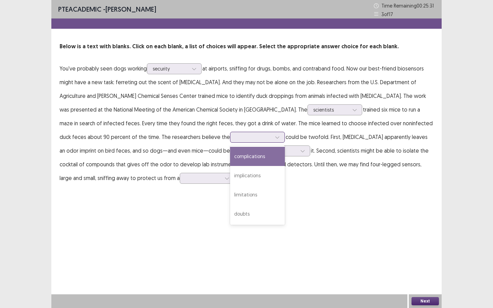
click at [236, 135] on div at bounding box center [254, 137] width 36 height 7
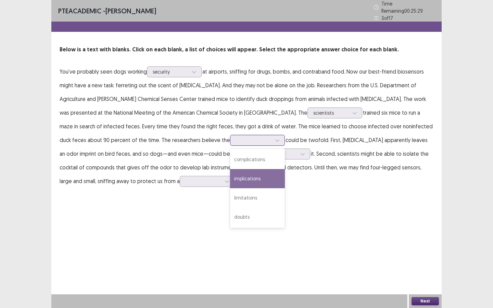
click at [230, 174] on div "implications" at bounding box center [257, 178] width 55 height 19
click at [236, 137] on div at bounding box center [254, 140] width 36 height 7
click at [254, 138] on p "You've probably seen dogs working security at airports, sniffing for drugs, bom…" at bounding box center [247, 126] width 374 height 123
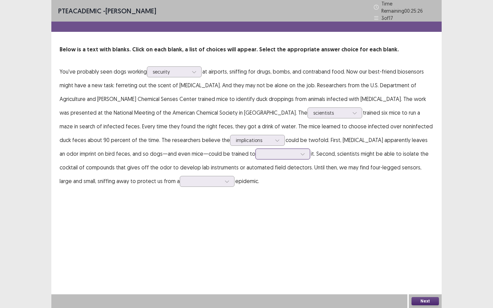
click at [261, 151] on div at bounding box center [279, 154] width 36 height 7
click at [255, 191] on div "recognize" at bounding box center [282, 192] width 55 height 19
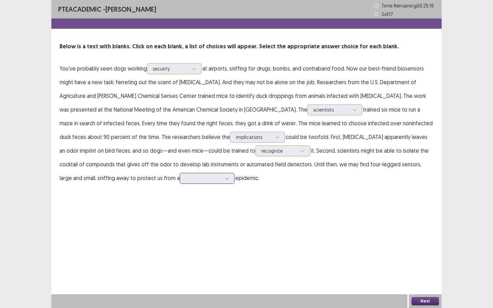
click at [222, 183] on div at bounding box center [227, 178] width 10 height 10
click at [180, 235] on div "bird-borne" at bounding box center [207, 235] width 55 height 19
click at [411, 299] on div "Next" at bounding box center [425, 302] width 33 height 14
click at [424, 303] on button "Next" at bounding box center [425, 301] width 27 height 8
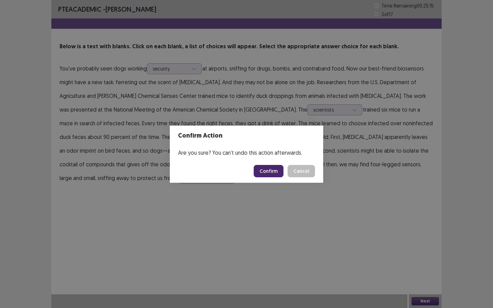
click at [273, 173] on button "Confirm" at bounding box center [269, 171] width 30 height 12
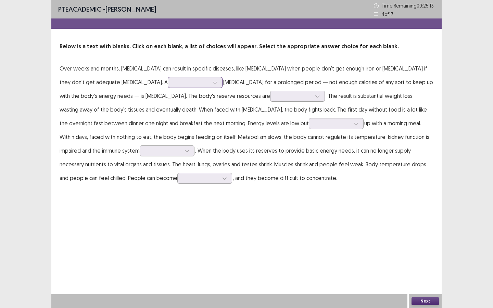
click at [174, 86] on div at bounding box center [192, 82] width 36 height 7
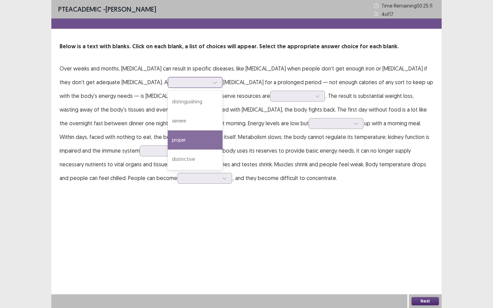
click at [168, 141] on div "proper" at bounding box center [195, 139] width 55 height 19
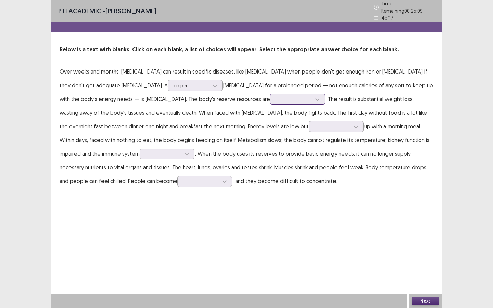
click at [276, 98] on div at bounding box center [294, 99] width 36 height 7
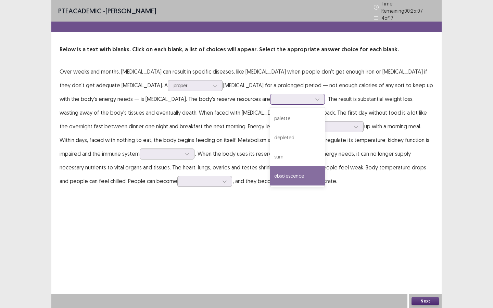
click at [270, 173] on div "obsolescence" at bounding box center [297, 175] width 55 height 19
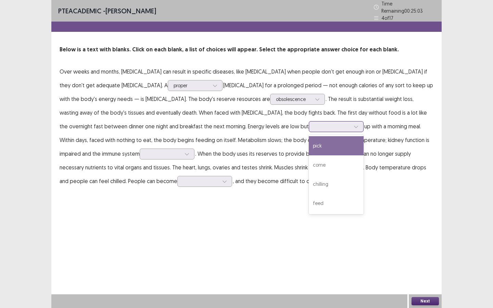
click at [309, 128] on div at bounding box center [336, 126] width 55 height 11
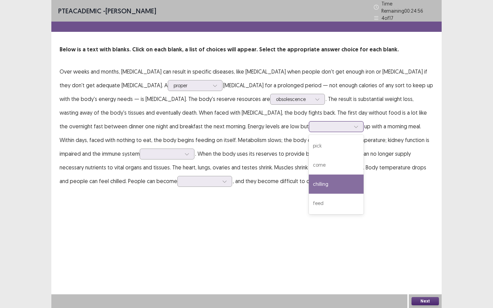
click at [309, 181] on div "chilling" at bounding box center [336, 184] width 55 height 19
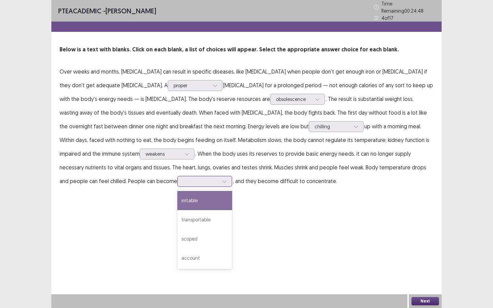
click at [220, 178] on div at bounding box center [225, 181] width 10 height 10
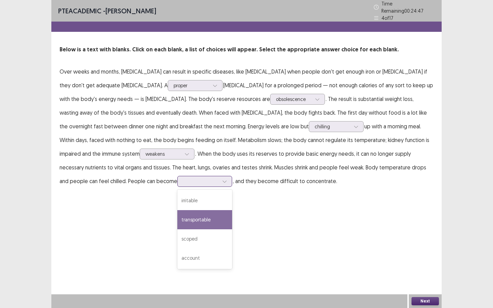
click at [177, 217] on div "transportable" at bounding box center [204, 219] width 55 height 19
click at [433, 301] on button "Next" at bounding box center [425, 301] width 27 height 8
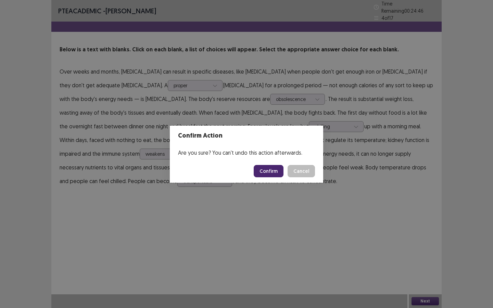
click at [267, 173] on button "Confirm" at bounding box center [269, 171] width 30 height 12
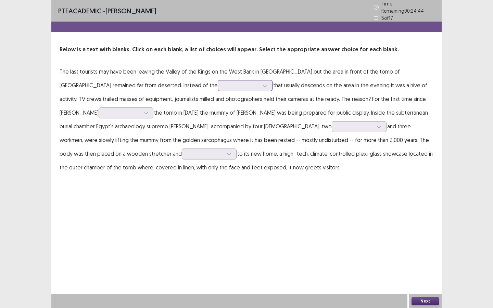
click at [260, 85] on div at bounding box center [265, 85] width 10 height 10
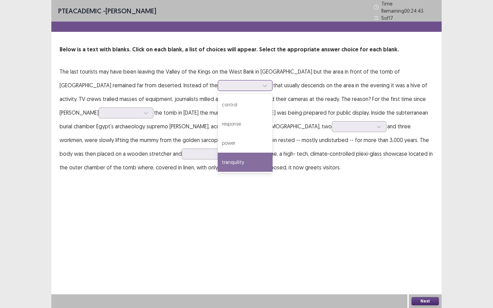
click at [218, 157] on div "tranquility" at bounding box center [245, 162] width 55 height 19
click at [224, 84] on div at bounding box center [242, 85] width 36 height 7
click at [200, 87] on p "The last tourists may have been leaving the Valley of the Kings on the West Ban…" at bounding box center [247, 120] width 374 height 110
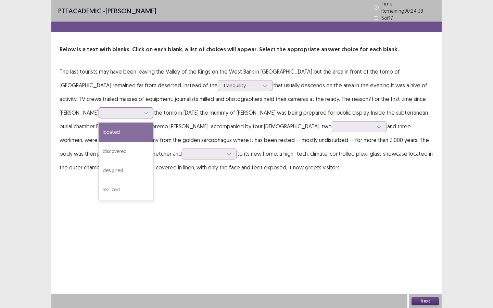
click at [140, 110] on div at bounding box center [122, 113] width 36 height 7
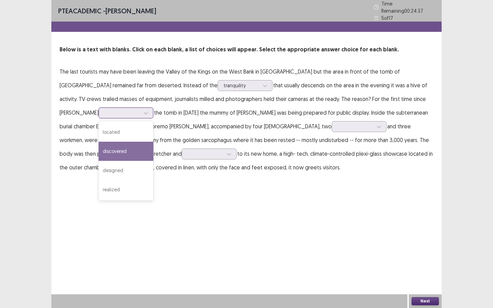
click at [153, 142] on div "discovered" at bounding box center [126, 151] width 55 height 19
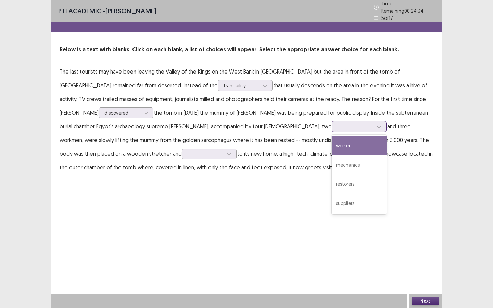
click at [338, 127] on div at bounding box center [356, 126] width 36 height 7
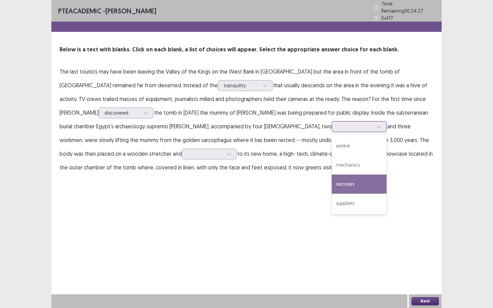
click at [332, 181] on div "restorers" at bounding box center [359, 184] width 55 height 19
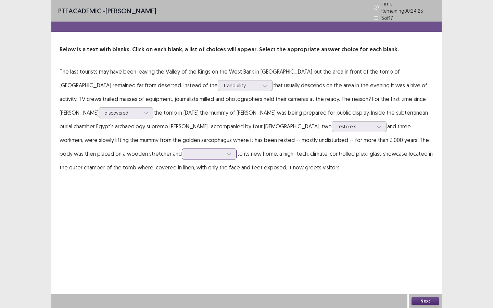
click at [188, 151] on div at bounding box center [206, 154] width 36 height 7
click at [182, 177] on div "transported" at bounding box center [209, 173] width 55 height 19
click at [426, 300] on button "Next" at bounding box center [425, 301] width 27 height 8
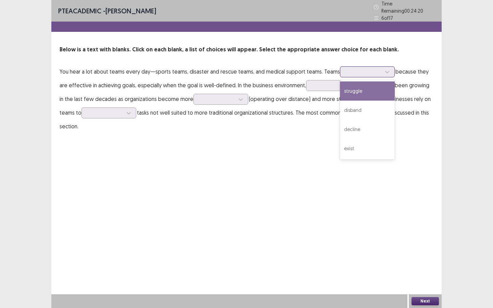
click at [357, 69] on div at bounding box center [364, 71] width 36 height 7
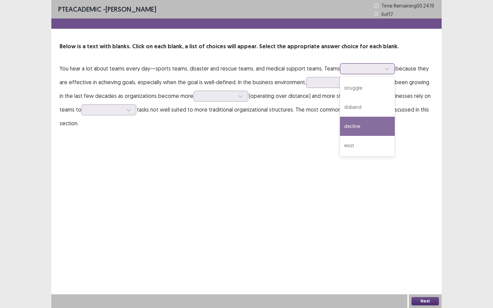
click at [347, 145] on div "exist" at bounding box center [367, 145] width 55 height 19
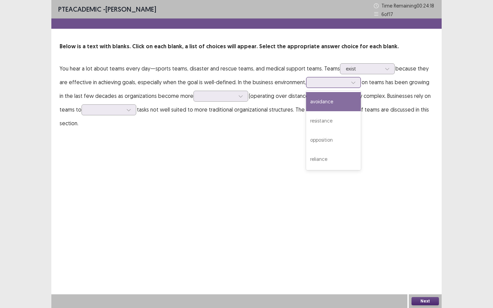
click at [315, 85] on div at bounding box center [330, 82] width 36 height 7
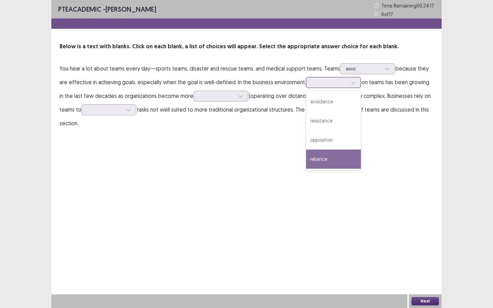
click at [333, 162] on div "reliance" at bounding box center [333, 159] width 55 height 19
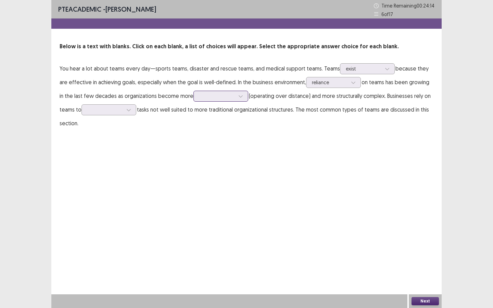
click at [233, 98] on div at bounding box center [217, 96] width 36 height 7
click at [236, 118] on div "rigid" at bounding box center [220, 115] width 55 height 19
click at [124, 114] on div at bounding box center [109, 109] width 55 height 11
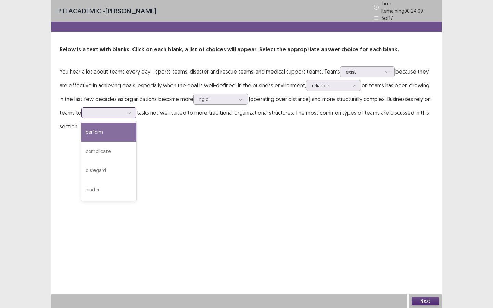
click at [117, 134] on div "perform" at bounding box center [109, 132] width 55 height 19
click at [437, 305] on button "Next" at bounding box center [425, 301] width 27 height 8
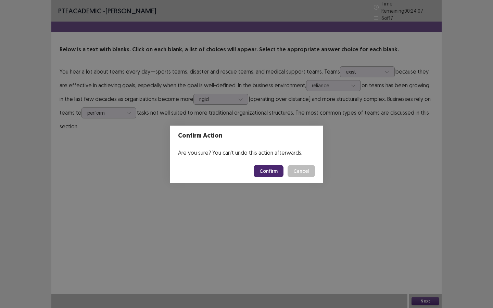
click at [262, 174] on button "Confirm" at bounding box center [269, 171] width 30 height 12
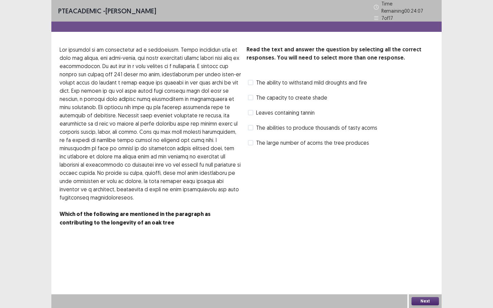
click at [251, 95] on span at bounding box center [250, 97] width 5 height 5
click at [428, 301] on button "Next" at bounding box center [425, 301] width 27 height 8
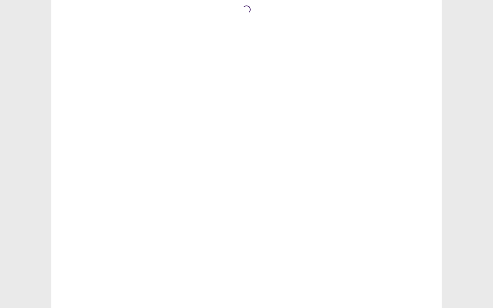
click at [357, 71] on div "Loading..." at bounding box center [246, 154] width 390 height 308
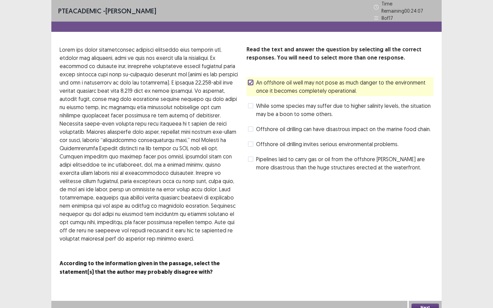
click at [429, 304] on button "Next" at bounding box center [425, 308] width 27 height 8
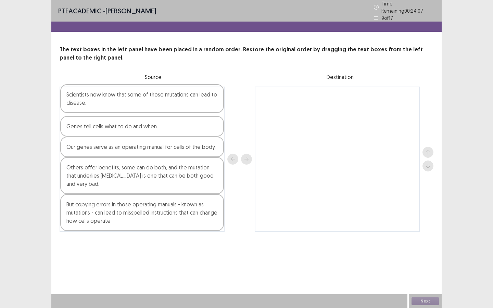
click at [329, 105] on div "Scientists now know that some of those mutations can lead to disease. Genes tel…" at bounding box center [247, 159] width 374 height 145
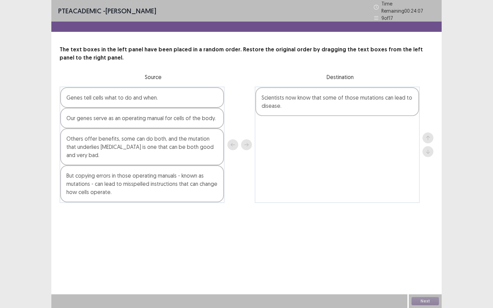
drag, startPoint x: 167, startPoint y: 98, endPoint x: 315, endPoint y: 126, distance: 151.2
click at [360, 141] on div "Genes tell cells what to do and when. Our genes serve as an operating manual fo…" at bounding box center [247, 145] width 374 height 116
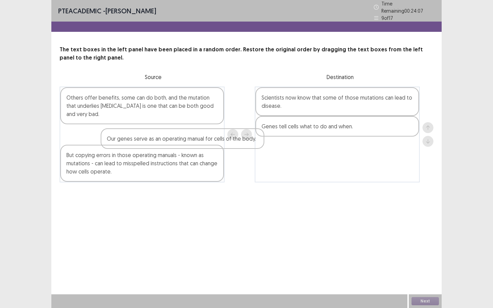
drag, startPoint x: 250, startPoint y: 154, endPoint x: 314, endPoint y: 136, distance: 67.3
click at [360, 152] on div "Our genes serve as an operating manual for cells of the body. Others offer bene…" at bounding box center [247, 135] width 374 height 96
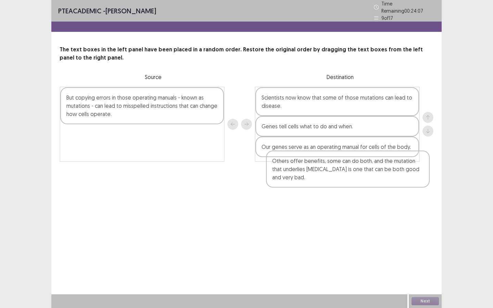
drag, startPoint x: 272, startPoint y: 180, endPoint x: 350, endPoint y: 151, distance: 83.4
click at [383, 165] on div "PTE academic - Dipa Magar Time Remaining 00 : 24 : 07 9 of 17 The text boxes in…" at bounding box center [246, 88] width 390 height 176
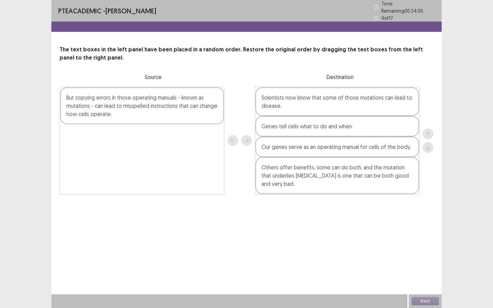
drag, startPoint x: 187, startPoint y: 105, endPoint x: 375, endPoint y: 237, distance: 229.1
click at [374, 238] on div "PTE academic - Dipa Magar Time Remaining 00 : 24 : 06 9 of 17 The text boxes in…" at bounding box center [246, 154] width 390 height 308
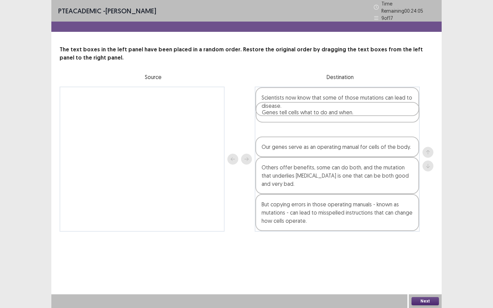
drag, startPoint x: 338, startPoint y: 128, endPoint x: 339, endPoint y: 101, distance: 26.7
click at [339, 101] on div "Scientists now know that some of those mutations can lead to disease. Genes tel…" at bounding box center [337, 159] width 165 height 145
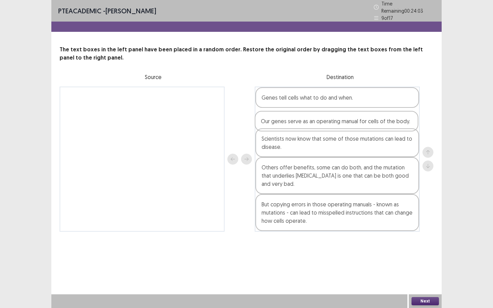
drag, startPoint x: 314, startPoint y: 150, endPoint x: 312, endPoint y: 126, distance: 24.7
click at [313, 126] on div "Genes tell cells what to do and when. Scientists now know that some of those mu…" at bounding box center [337, 159] width 165 height 145
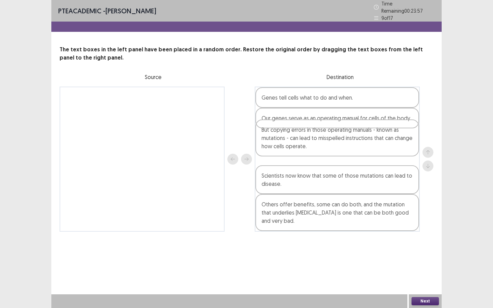
drag, startPoint x: 309, startPoint y: 208, endPoint x: 309, endPoint y: 135, distance: 72.9
click at [309, 135] on div "Genes tell cells what to do and when. Our genes serve as an operating manual fo…" at bounding box center [337, 159] width 165 height 145
click at [425, 302] on button "Next" at bounding box center [425, 301] width 27 height 8
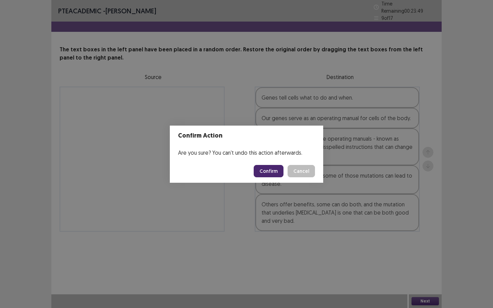
click at [268, 174] on button "Confirm" at bounding box center [269, 171] width 30 height 12
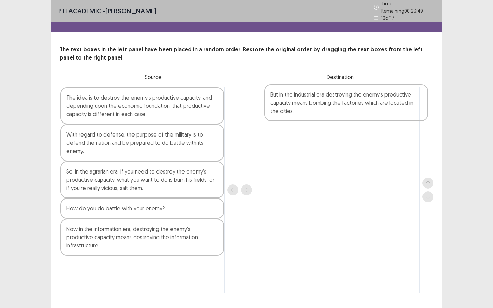
drag, startPoint x: 162, startPoint y: 105, endPoint x: 280, endPoint y: 105, distance: 117.5
click at [393, 106] on div "But in the industrial era destroying the enemy’s productive capacity means bomb…" at bounding box center [247, 190] width 374 height 207
drag, startPoint x: 296, startPoint y: 150, endPoint x: 331, endPoint y: 153, distance: 35.4
click at [361, 154] on div "But in the industrial era destroying the enemy’s productive capacity means bomb…" at bounding box center [247, 190] width 374 height 207
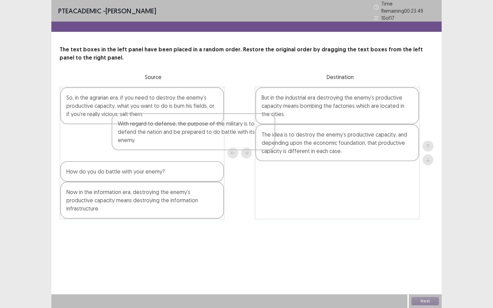
drag, startPoint x: 165, startPoint y: 112, endPoint x: 331, endPoint y: 168, distance: 176.1
click at [357, 177] on div "With regard to defense, the purpose of the military is to defend the nation and…" at bounding box center [247, 153] width 374 height 133
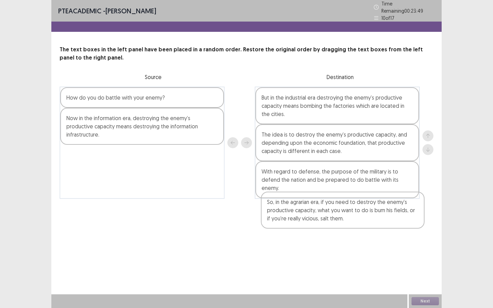
drag, startPoint x: 184, startPoint y: 116, endPoint x: 383, endPoint y: 225, distance: 226.0
click at [387, 225] on div "PTE academic - Dipa Magar Time Remaining 00 : 23 : 49 10 of 17 The text boxes i…" at bounding box center [246, 154] width 390 height 308
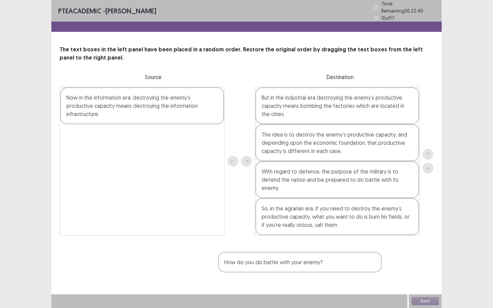
drag, startPoint x: 245, startPoint y: 247, endPoint x: 242, endPoint y: 204, distance: 42.9
click at [348, 265] on div "PTE academic - Dipa Magar Time Remaining 00 : 23 : 49 10 of 17 The text boxes i…" at bounding box center [246, 154] width 390 height 308
drag, startPoint x: 135, startPoint y: 93, endPoint x: 339, endPoint y: 234, distance: 247.8
click at [339, 234] on div "PTE academic - Dipa Magar Time Remaining 00 : 23 : 49 10 of 17 The text boxes i…" at bounding box center [246, 125] width 390 height 250
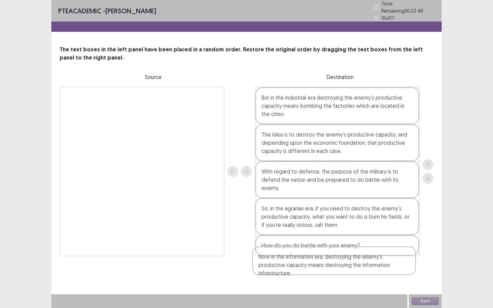
drag, startPoint x: 141, startPoint y: 98, endPoint x: 336, endPoint y: 265, distance: 256.6
click at [336, 265] on div "PTE academic - Dipa Magar Time Remaining 00 : 23 : 48 10 of 17 The text boxes i…" at bounding box center [246, 135] width 390 height 270
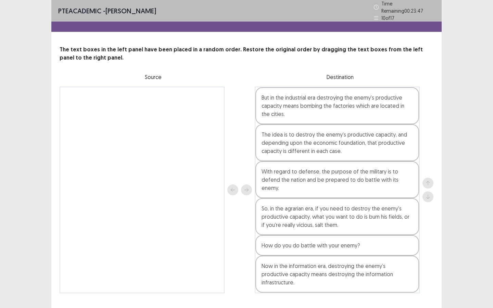
click at [279, 241] on div "How do you do battle with your enemy?" at bounding box center [337, 245] width 164 height 21
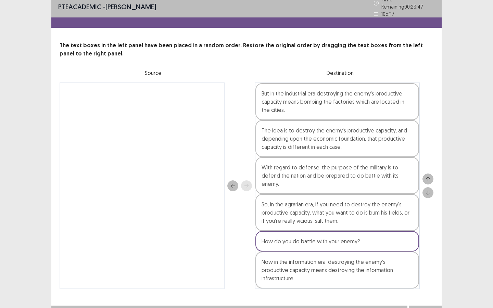
click at [279, 241] on div "How do you do battle with your enemy?" at bounding box center [337, 241] width 164 height 21
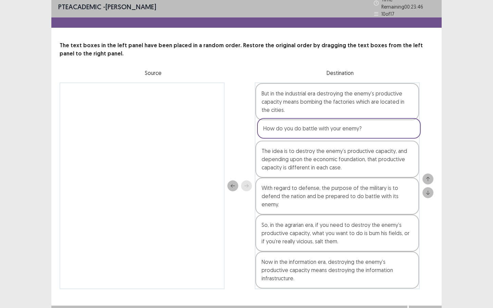
drag, startPoint x: 279, startPoint y: 241, endPoint x: 281, endPoint y: 100, distance: 141.1
click at [281, 100] on div "But in the industrial era destroying the enemy’s productive capacity means bomb…" at bounding box center [337, 186] width 165 height 207
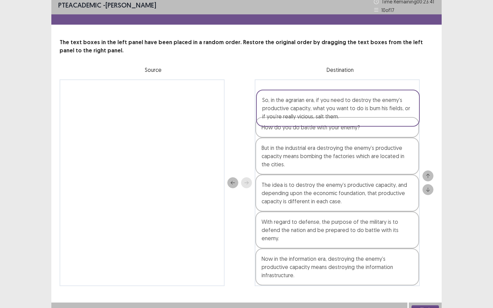
drag, startPoint x: 283, startPoint y: 237, endPoint x: 279, endPoint y: 123, distance: 114.1
click at [279, 123] on div "How do you do battle with your enemy? But in the industrial era destroying the …" at bounding box center [337, 182] width 165 height 207
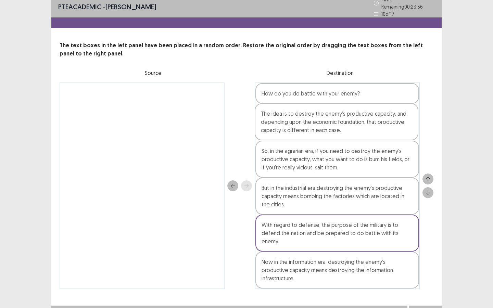
drag, startPoint x: 299, startPoint y: 198, endPoint x: 299, endPoint y: 124, distance: 74.7
click at [299, 124] on div "How do you do battle with your enemy? So, in the agrarian era, if you need to d…" at bounding box center [337, 186] width 165 height 207
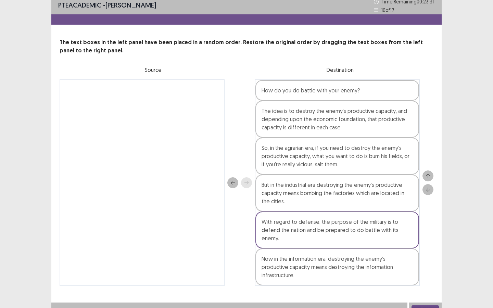
click at [279, 203] on div "But in the industrial era destroying the enemy’s productive capacity means bomb…" at bounding box center [337, 193] width 164 height 37
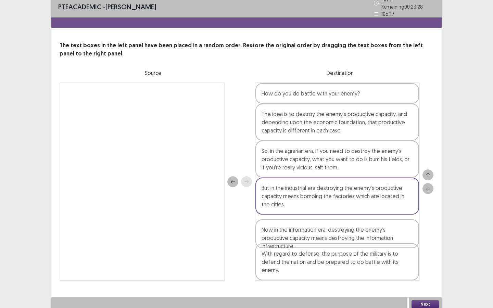
drag, startPoint x: 294, startPoint y: 268, endPoint x: 294, endPoint y: 226, distance: 42.8
click at [294, 226] on div "How do you do battle with your enemy? The idea is to destroy the enemy’s produc…" at bounding box center [337, 182] width 165 height 199
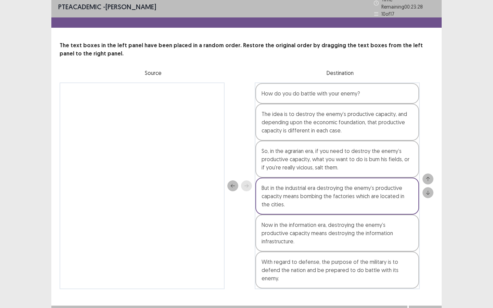
click at [421, 308] on button "Next" at bounding box center [425, 313] width 27 height 8
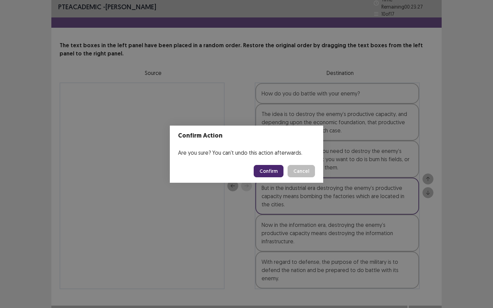
click at [268, 180] on footer "Confirm Cancel" at bounding box center [246, 171] width 153 height 23
click at [275, 173] on button "Confirm" at bounding box center [269, 171] width 30 height 12
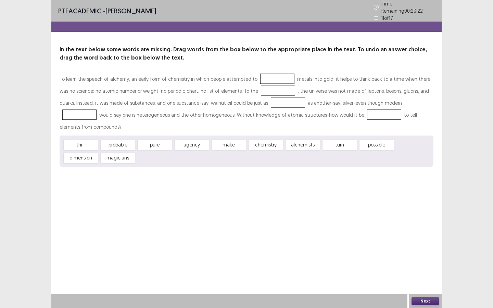
drag, startPoint x: 244, startPoint y: 108, endPoint x: 266, endPoint y: 80, distance: 35.8
click at [266, 80] on div "To learn the speech of alchemy, an early form of chemistry in which people atte…" at bounding box center [247, 120] width 374 height 94
drag, startPoint x: 225, startPoint y: 131, endPoint x: 234, endPoint y: 122, distance: 12.8
click at [262, 73] on div "To learn the speech of alchemy, an early form of chemistry in which people atte…" at bounding box center [247, 120] width 374 height 94
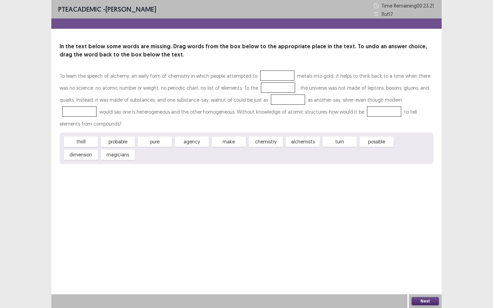
drag, startPoint x: 227, startPoint y: 133, endPoint x: 272, endPoint y: 73, distance: 75.1
click at [272, 73] on div "To learn the speech of alchemy, an early form of chemistry in which people atte…" at bounding box center [247, 117] width 374 height 94
click at [272, 73] on div at bounding box center [277, 76] width 34 height 10
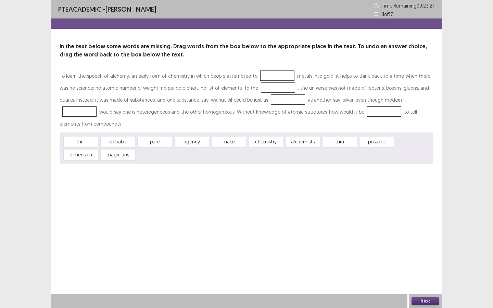
click at [272, 73] on div at bounding box center [277, 76] width 34 height 10
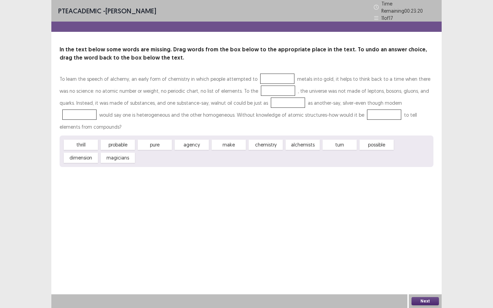
click at [203, 140] on span "agency" at bounding box center [192, 145] width 34 height 10
drag, startPoint x: 259, startPoint y: 90, endPoint x: 271, endPoint y: 77, distance: 18.2
click at [271, 77] on div "To learn the speech of alchemy, an early form of chemistry in which people atte…" at bounding box center [247, 120] width 374 height 94
drag, startPoint x: 263, startPoint y: 128, endPoint x: 271, endPoint y: 71, distance: 57.4
click at [271, 73] on div "To learn the speech of alchemy, an early form of chemistry in which people atte…" at bounding box center [247, 120] width 374 height 94
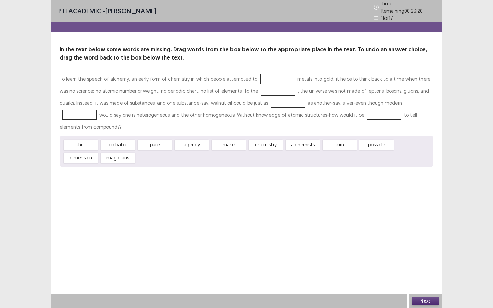
click at [289, 140] on span "alchemists" at bounding box center [303, 145] width 34 height 10
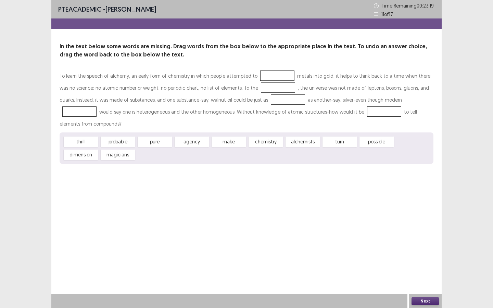
click at [266, 83] on div at bounding box center [278, 88] width 34 height 10
drag, startPoint x: 232, startPoint y: 130, endPoint x: 273, endPoint y: 79, distance: 65.3
click at [273, 79] on div "To learn the speech of alchemy, an early form of chemistry in which people atte…" at bounding box center [247, 117] width 374 height 94
click at [238, 152] on div "thrill probable pure agency make chemistry alchemists turn possible dimension m…" at bounding box center [247, 149] width 374 height 32
click at [238, 152] on div "PTE academic - Dipa Magar Time Remaining 00 : 23 : 18 11 of 17 In the text belo…" at bounding box center [246, 89] width 390 height 178
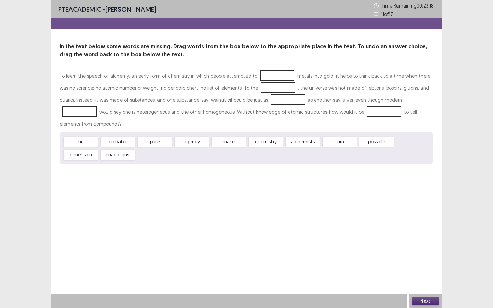
click at [238, 152] on div "PTE academic - Dipa Magar Time Remaining 00 : 23 : 18 11 of 17 In the text belo…" at bounding box center [246, 89] width 390 height 178
drag, startPoint x: 87, startPoint y: 132, endPoint x: 222, endPoint y: 113, distance: 136.2
click at [224, 114] on div "To learn the speech of alchemy, an early form of chemistry in which people atte…" at bounding box center [247, 117] width 374 height 94
drag, startPoint x: 225, startPoint y: 129, endPoint x: 268, endPoint y: 85, distance: 61.3
click at [268, 85] on div "To learn the speech of alchemy, an early form of chemistry in which people atte…" at bounding box center [247, 117] width 374 height 94
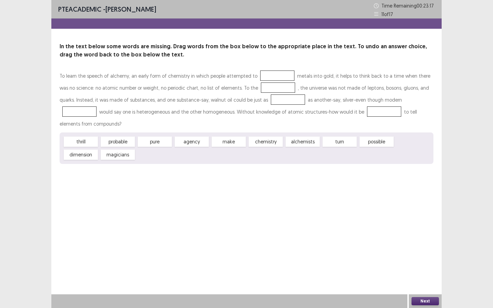
drag, startPoint x: 222, startPoint y: 134, endPoint x: 269, endPoint y: 98, distance: 58.9
click at [269, 98] on div "To learn the speech of alchemy, an early form of chemistry in which people atte…" at bounding box center [247, 117] width 374 height 94
drag, startPoint x: 238, startPoint y: 127, endPoint x: 265, endPoint y: 78, distance: 55.3
click at [267, 74] on div "To learn the speech of alchemy, an early form of chemistry in which people atte…" at bounding box center [247, 117] width 374 height 94
click at [227, 136] on div "thrill probable pure agency make chemistry alchemists turn possible dimension m…" at bounding box center [247, 149] width 374 height 32
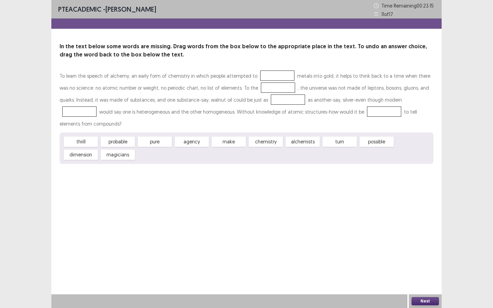
drag, startPoint x: 228, startPoint y: 130, endPoint x: 217, endPoint y: 151, distance: 23.3
click at [218, 158] on div "PTE academic - Dipa Magar Time Remaining 00 : 23 : 15 11 of 17 In the text belo…" at bounding box center [246, 89] width 390 height 178
drag, startPoint x: 225, startPoint y: 131, endPoint x: 263, endPoint y: 130, distance: 38.0
click at [277, 69] on div "In the text below some words are missing. Drag words from the box below to the …" at bounding box center [246, 103] width 390 height 122
click at [263, 137] on span "chemistry" at bounding box center [266, 142] width 34 height 10
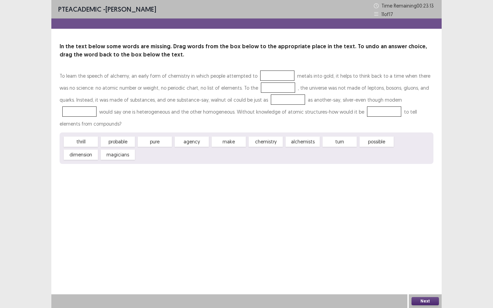
drag, startPoint x: 263, startPoint y: 135, endPoint x: 314, endPoint y: 118, distance: 53.2
click at [327, 107] on div "To learn the speech of alchemy, an early form of chemistry in which people atte…" at bounding box center [247, 117] width 374 height 94
click at [326, 133] on div "thrill probable pure agency make chemistry alchemists turn possible dimension m…" at bounding box center [247, 149] width 374 height 32
click at [424, 301] on button "Next" at bounding box center [425, 301] width 27 height 8
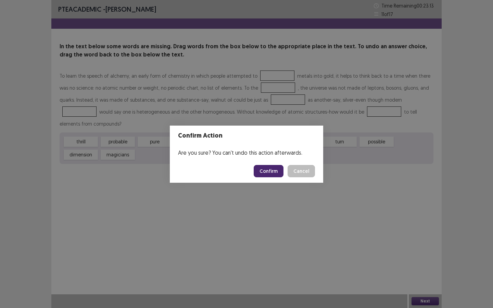
click at [284, 170] on button "Confirm" at bounding box center [269, 171] width 30 height 12
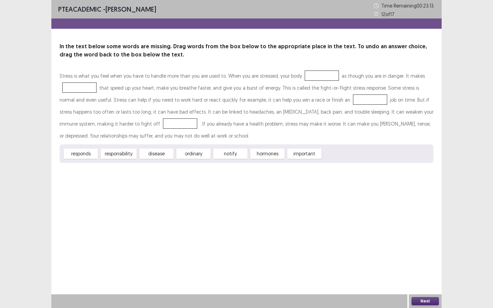
drag, startPoint x: 201, startPoint y: 158, endPoint x: 257, endPoint y: 134, distance: 61.4
click at [258, 134] on div "Stress is what you feel when you have to handle more than you are used to. When…" at bounding box center [247, 116] width 374 height 93
drag, startPoint x: 229, startPoint y: 150, endPoint x: 268, endPoint y: 122, distance: 47.6
click at [268, 123] on div "Stress is what you feel when you have to handle more than you are used to. When…" at bounding box center [247, 116] width 374 height 93
drag, startPoint x: 256, startPoint y: 153, endPoint x: 295, endPoint y: 125, distance: 47.9
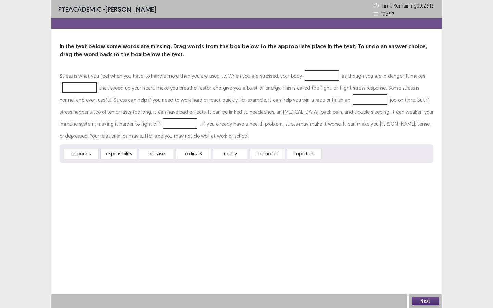
click at [296, 123] on div "Stress is what you feel when you have to handle more than you are used to. When…" at bounding box center [247, 116] width 374 height 93
drag, startPoint x: 269, startPoint y: 155, endPoint x: 304, endPoint y: 119, distance: 50.4
click at [304, 119] on div "Stress is what you feel when you have to handle more than you are used to. When…" at bounding box center [247, 116] width 374 height 93
drag, startPoint x: 260, startPoint y: 152, endPoint x: 298, endPoint y: 105, distance: 60.6
click at [292, 110] on div "Stress is what you feel when you have to handle more than you are used to. When…" at bounding box center [247, 116] width 374 height 93
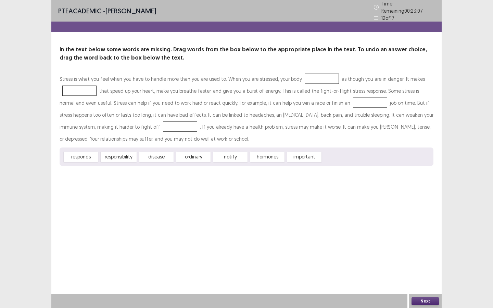
drag, startPoint x: 226, startPoint y: 155, endPoint x: 305, endPoint y: 117, distance: 88.2
click at [305, 117] on div "Stress is what you feel when you have to handle more than you are used to. When…" at bounding box center [247, 119] width 374 height 93
drag, startPoint x: 236, startPoint y: 151, endPoint x: 263, endPoint y: 114, distance: 46.1
click at [265, 112] on div "Stress is what you feel when you have to handle more than you are used to. When…" at bounding box center [247, 119] width 374 height 93
click at [230, 156] on span "notify" at bounding box center [230, 157] width 34 height 10
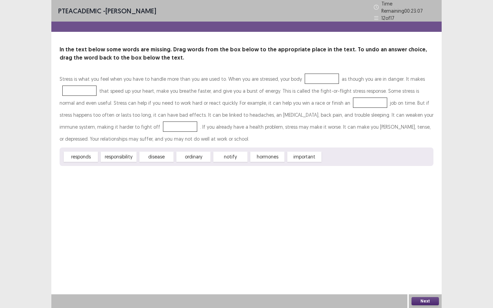
click at [230, 156] on span "notify" at bounding box center [230, 157] width 34 height 10
drag, startPoint x: 230, startPoint y: 156, endPoint x: 323, endPoint y: 65, distance: 130.3
click at [323, 65] on div "In the text below some words are missing. Drag words from the box below to the …" at bounding box center [246, 106] width 390 height 121
drag, startPoint x: 237, startPoint y: 152, endPoint x: 286, endPoint y: 87, distance: 80.7
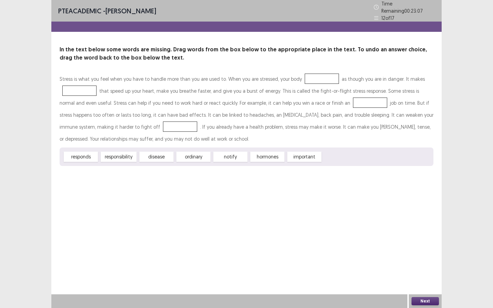
click at [286, 87] on div "Stress is what you feel when you have to handle more than you are used to. When…" at bounding box center [247, 119] width 374 height 93
drag, startPoint x: 196, startPoint y: 157, endPoint x: 209, endPoint y: 227, distance: 71.1
click at [209, 230] on div "PTE academic - Dipa Magar Time Remaining 00 : 23 : 07 12 of 17 In the text belo…" at bounding box center [246, 154] width 390 height 308
drag, startPoint x: 207, startPoint y: 159, endPoint x: 270, endPoint y: 192, distance: 70.9
click at [270, 192] on div "PTE academic - Dipa Magar Time Remaining 00 : 23 : 06 12 of 17 In the text belo…" at bounding box center [246, 154] width 390 height 308
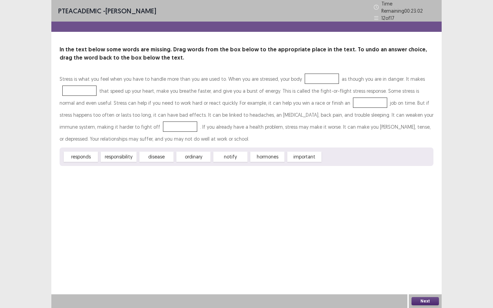
click at [316, 79] on div at bounding box center [322, 79] width 34 height 10
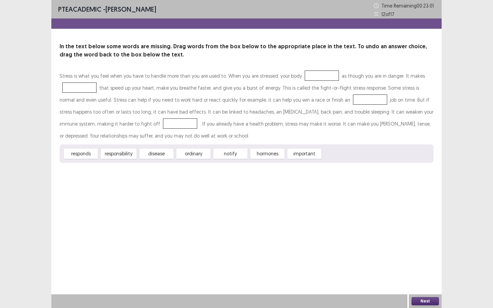
drag, startPoint x: 297, startPoint y: 156, endPoint x: 310, endPoint y: 75, distance: 82.2
click at [310, 75] on div "Stress is what you feel when you have to handle more than you are used to. When…" at bounding box center [247, 116] width 374 height 93
click at [421, 298] on button "Next" at bounding box center [425, 301] width 27 height 8
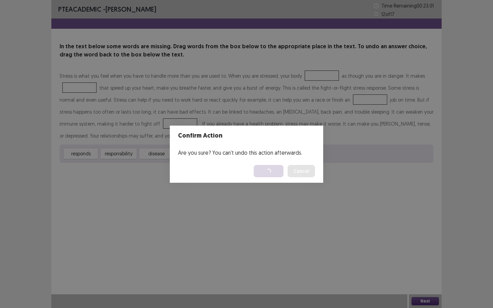
click at [345, 71] on div "Confirm Action Are you sure? You can't undo this action afterwards. Loading... …" at bounding box center [246, 154] width 493 height 308
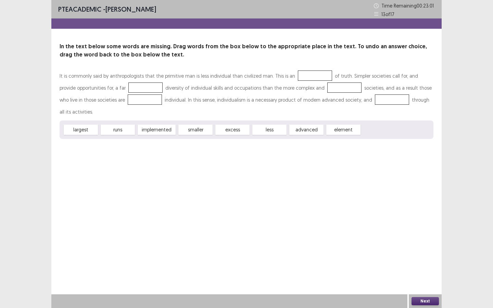
drag, startPoint x: 158, startPoint y: 119, endPoint x: 291, endPoint y: 78, distance: 139.2
click at [291, 80] on div "It is commonly said by anthropologists that the primitive man is less individua…" at bounding box center [247, 104] width 374 height 69
click at [298, 74] on div at bounding box center [315, 76] width 34 height 10
drag, startPoint x: 265, startPoint y: 119, endPoint x: 300, endPoint y: 62, distance: 66.8
click at [298, 65] on div "In the text below some words are missing. Drag words from the box below to the …" at bounding box center [246, 90] width 390 height 97
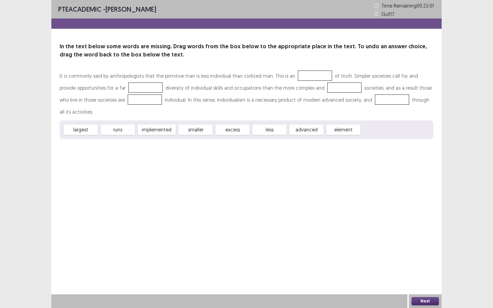
drag, startPoint x: 308, startPoint y: 118, endPoint x: 324, endPoint y: 86, distance: 35.4
click at [324, 86] on div "It is commonly said by anthropologists that the primitive man is less individua…" at bounding box center [247, 104] width 374 height 69
drag, startPoint x: 338, startPoint y: 119, endPoint x: 362, endPoint y: 98, distance: 31.6
click at [367, 98] on div "It is commonly said by anthropologists that the primitive man is less individua…" at bounding box center [247, 104] width 374 height 69
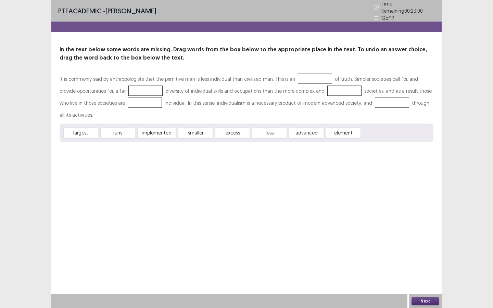
drag, startPoint x: 273, startPoint y: 120, endPoint x: 286, endPoint y: 75, distance: 46.6
click at [304, 73] on div "It is commonly said by anthropologists that the primitive man is less individua…" at bounding box center [247, 107] width 374 height 69
drag, startPoint x: 193, startPoint y: 118, endPoint x: 300, endPoint y: 81, distance: 113.5
click at [297, 76] on div "It is commonly said by anthropologists that the primitive man is less individua…" at bounding box center [247, 107] width 374 height 69
click at [424, 301] on button "Next" at bounding box center [425, 301] width 27 height 8
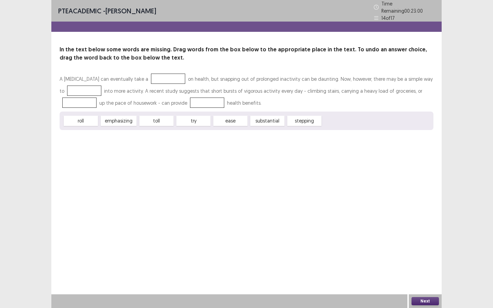
drag, startPoint x: 120, startPoint y: 117, endPoint x: 202, endPoint y: 99, distance: 84.5
click at [203, 99] on div "A sedentary lifestyle can eventually take a on health, but snapping out of prol…" at bounding box center [247, 101] width 374 height 57
drag, startPoint x: 189, startPoint y: 117, endPoint x: 168, endPoint y: 73, distance: 48.9
click at [168, 73] on div "A sedentary lifestyle can eventually take a on health, but snapping out of prol…" at bounding box center [247, 101] width 374 height 57
drag, startPoint x: 153, startPoint y: 117, endPoint x: 176, endPoint y: 74, distance: 48.3
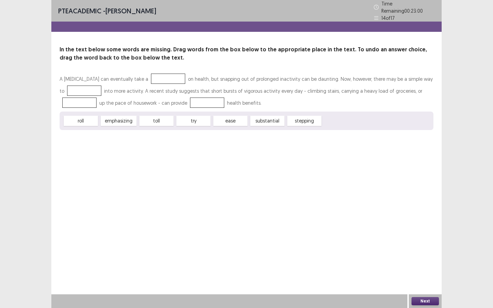
click at [176, 74] on div "A sedentary lifestyle can eventually take a on health, but snapping out of prol…" at bounding box center [247, 101] width 374 height 57
click at [415, 298] on button "Next" at bounding box center [425, 301] width 27 height 8
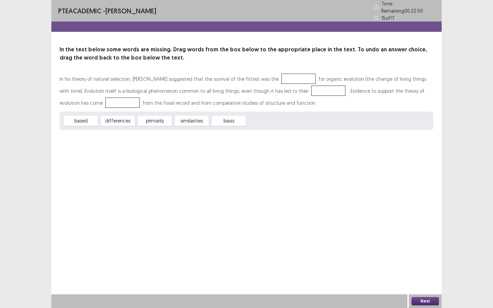
drag, startPoint x: 231, startPoint y: 118, endPoint x: 295, endPoint y: 87, distance: 71.4
click at [298, 87] on div "In his theory of natural selection, Charles Darwin suggested that the survival …" at bounding box center [247, 101] width 374 height 57
drag, startPoint x: 185, startPoint y: 119, endPoint x: 291, endPoint y: 84, distance: 112.1
click at [288, 79] on div "In his theory of natural selection, Charles Darwin suggested that the survival …" at bounding box center [247, 101] width 374 height 57
click at [426, 302] on button "Next" at bounding box center [425, 301] width 27 height 8
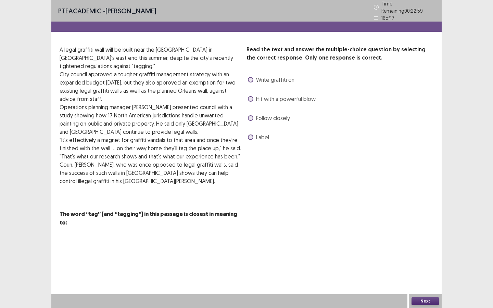
click at [252, 135] on span at bounding box center [250, 137] width 5 height 5
click at [423, 301] on button "Next" at bounding box center [425, 301] width 27 height 8
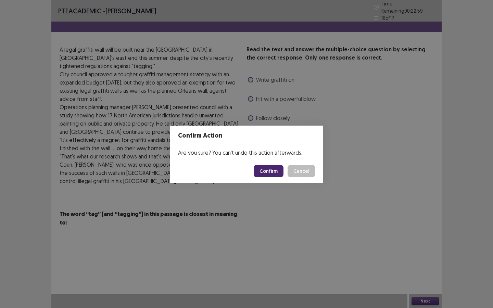
click at [273, 167] on button "Confirm" at bounding box center [269, 171] width 30 height 12
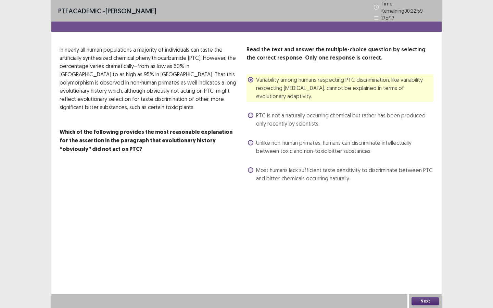
click at [423, 297] on button "Next" at bounding box center [425, 301] width 27 height 8
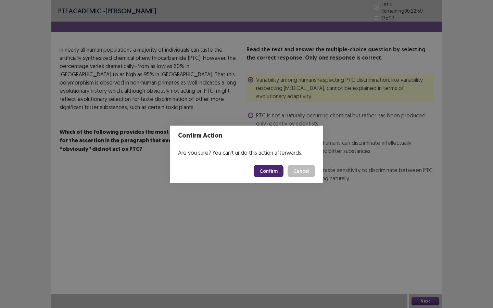
click at [270, 171] on button "Confirm" at bounding box center [269, 171] width 30 height 12
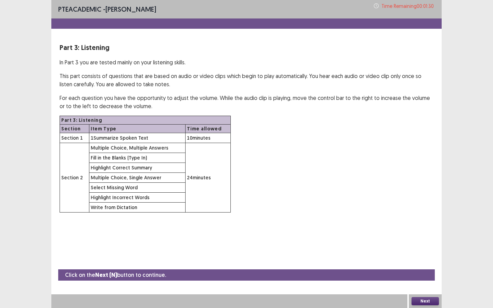
click at [425, 303] on button "Next" at bounding box center [425, 301] width 27 height 8
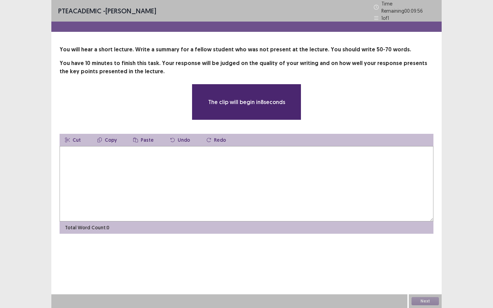
click at [333, 85] on div "The clip will begin in 8 seconds" at bounding box center [246, 102] width 319 height 36
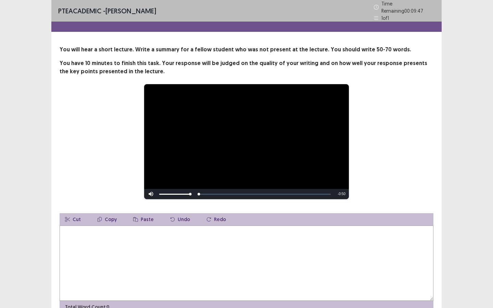
click at [129, 149] on div "**********" at bounding box center [246, 142] width 319 height 116
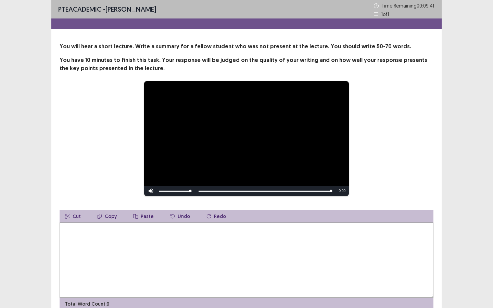
click at [140, 254] on textarea at bounding box center [247, 260] width 374 height 75
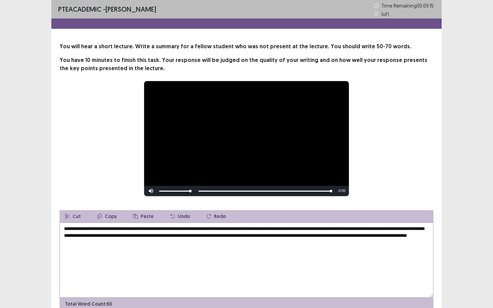
click at [246, 230] on textarea "**********" at bounding box center [247, 260] width 374 height 75
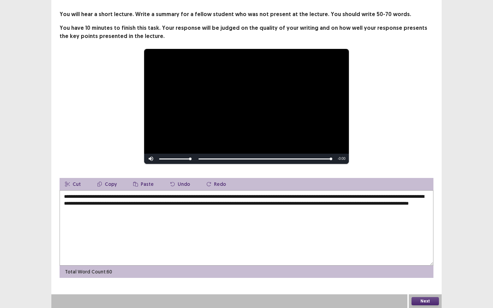
click at [274, 202] on textarea "**********" at bounding box center [247, 227] width 374 height 75
click at [274, 203] on textarea "**********" at bounding box center [247, 227] width 374 height 75
click at [98, 210] on textarea "**********" at bounding box center [247, 227] width 374 height 75
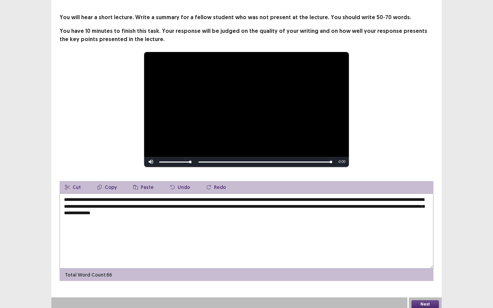
click at [157, 212] on textarea "**********" at bounding box center [247, 230] width 374 height 75
click at [199, 211] on textarea "**********" at bounding box center [247, 230] width 374 height 75
type textarea "**********"
click at [427, 300] on button "Next" at bounding box center [425, 304] width 27 height 8
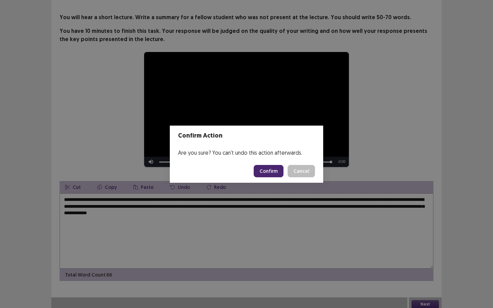
click at [273, 175] on button "Confirm" at bounding box center [269, 171] width 30 height 12
click at [316, 83] on div "Confirm Action Are you sure? You can't undo this action afterwards. Loading... …" at bounding box center [246, 154] width 493 height 308
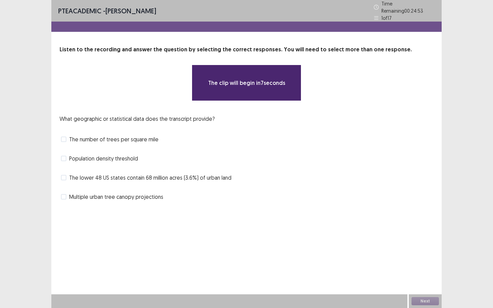
scroll to position [0, 0]
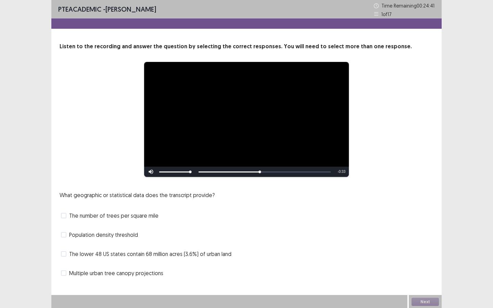
click at [175, 257] on span "The lower 48 US states contain 68 million acres (3.6%) of urban land" at bounding box center [150, 254] width 162 height 8
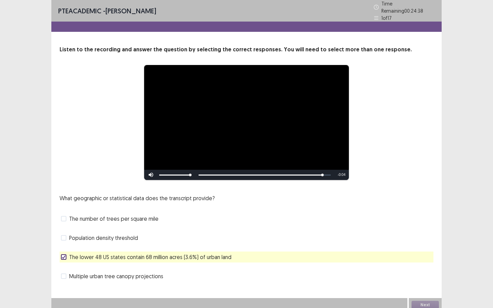
click at [415, 302] on div "Next" at bounding box center [425, 305] width 33 height 14
click at [416, 302] on button "Next" at bounding box center [425, 305] width 27 height 8
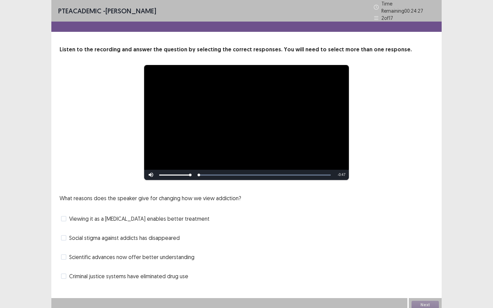
click at [377, 83] on div "**********" at bounding box center [246, 123] width 319 height 116
click at [164, 216] on span "Viewing it as a brain disease enables better treatment" at bounding box center [139, 219] width 140 height 8
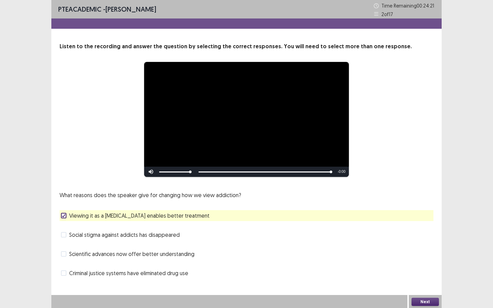
click at [417, 304] on button "Next" at bounding box center [425, 302] width 27 height 8
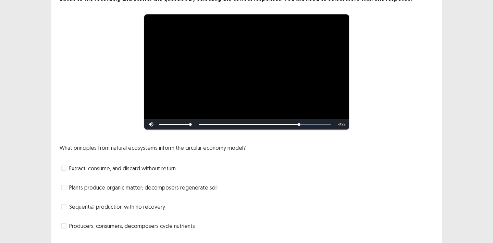
scroll to position [56, 0]
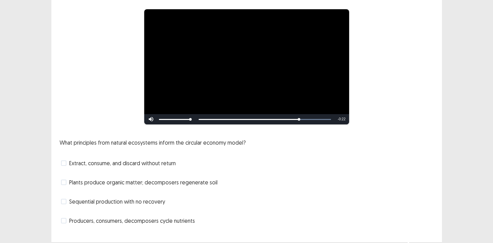
click at [77, 220] on span "Producers, consumers, decomposers cycle nutrients" at bounding box center [132, 220] width 126 height 8
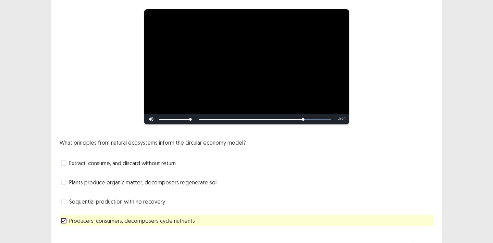
scroll to position [66, 0]
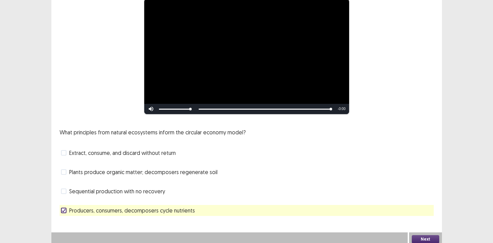
click at [420, 239] on button "Next" at bounding box center [425, 239] width 27 height 8
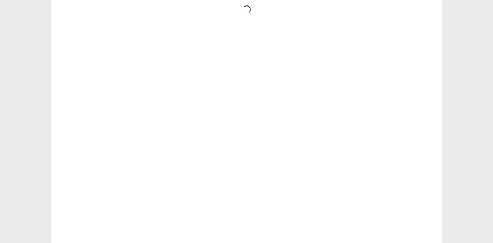
scroll to position [0, 0]
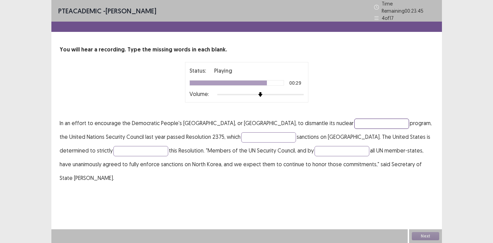
click at [354, 119] on input "text" at bounding box center [381, 123] width 55 height 10
type input "*******"
click at [244, 138] on input "text" at bounding box center [268, 137] width 55 height 10
type input "*******"
click at [113, 149] on input "text" at bounding box center [140, 151] width 55 height 10
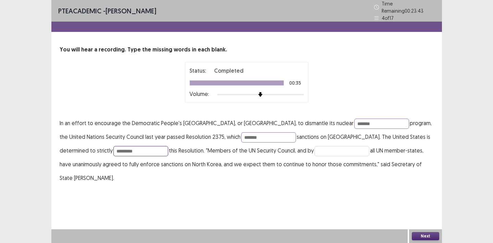
type input "*********"
click at [314, 147] on input "text" at bounding box center [341, 151] width 55 height 10
type input "*********"
click at [427, 235] on button "Next" at bounding box center [425, 236] width 27 height 8
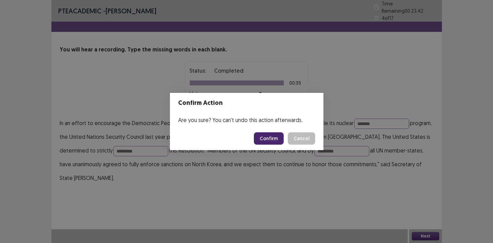
click at [272, 139] on button "Confirm" at bounding box center [269, 138] width 30 height 12
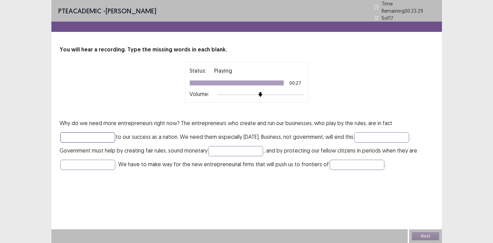
click at [68, 136] on input "text" at bounding box center [87, 137] width 55 height 10
type input "********"
click at [237, 148] on input "text" at bounding box center [235, 151] width 55 height 10
click at [363, 133] on input "text" at bounding box center [381, 137] width 55 height 10
type input "*********"
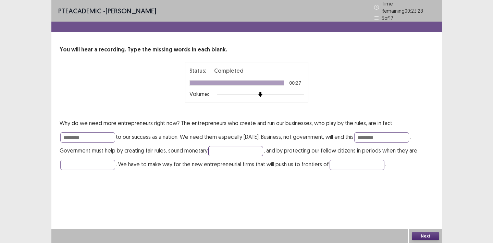
click at [244, 149] on input "text" at bounding box center [235, 151] width 55 height 10
type input "********"
click at [79, 160] on input "text" at bounding box center [87, 165] width 55 height 10
type input "*******"
click at [373, 160] on input "text" at bounding box center [356, 165] width 55 height 10
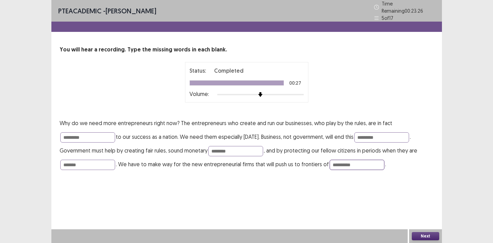
type input "**********"
click at [434, 236] on button "Next" at bounding box center [425, 236] width 27 height 8
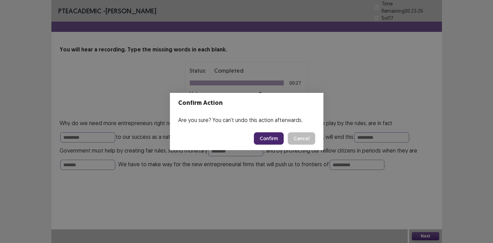
click at [271, 138] on button "Confirm" at bounding box center [269, 138] width 30 height 12
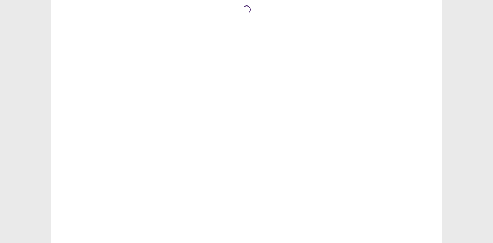
click at [352, 43] on div "Loading..." at bounding box center [246, 121] width 390 height 243
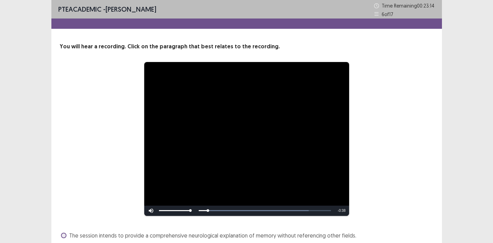
scroll to position [25, 0]
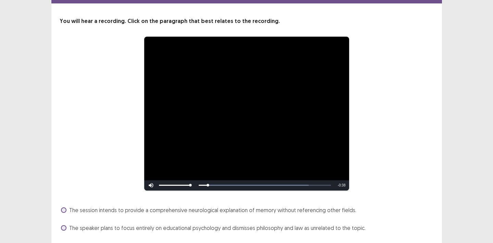
click at [360, 14] on div "**********" at bounding box center [246, 133] width 390 height 316
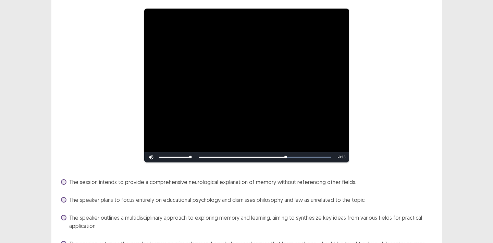
scroll to position [78, 0]
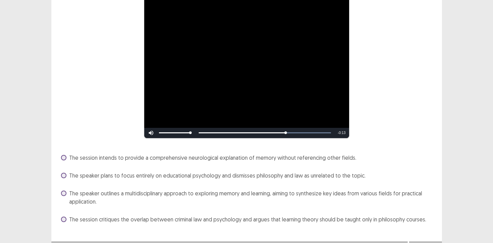
click at [69, 195] on span "The speaker outlines a multidisciplinary approach to exploring memory and learn…" at bounding box center [251, 197] width 364 height 16
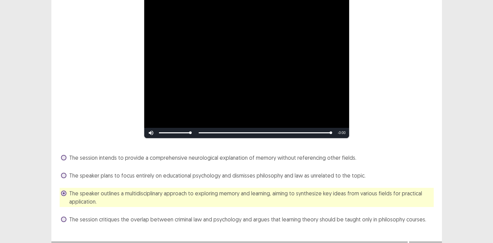
scroll to position [89, 0]
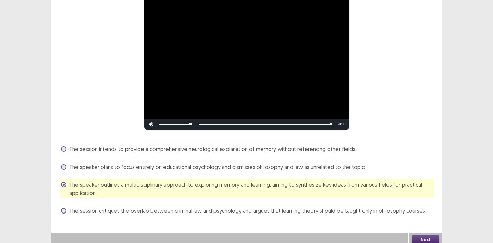
click at [426, 235] on button "Next" at bounding box center [425, 239] width 27 height 8
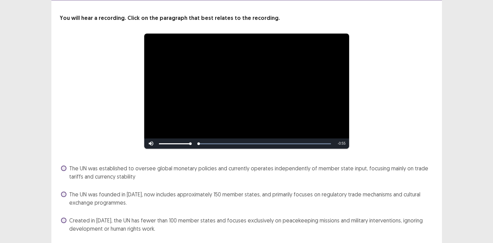
scroll to position [73, 0]
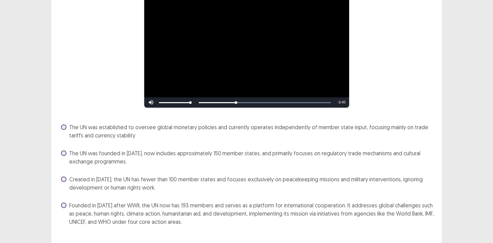
click at [229, 209] on span "Founded in 1945 after WWII, the UN now has 193 members and serves as a platform…" at bounding box center [251, 213] width 364 height 25
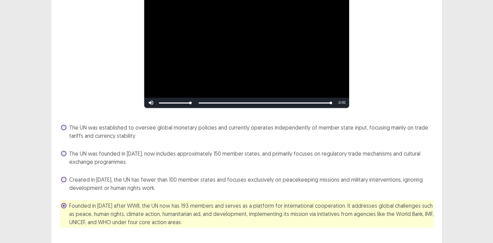
scroll to position [84, 0]
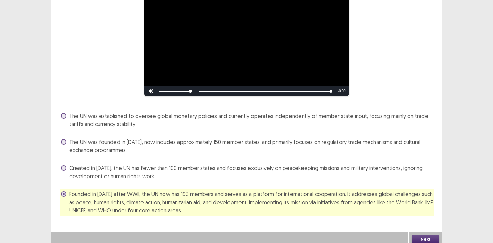
click at [424, 235] on button "Next" at bounding box center [425, 239] width 27 height 8
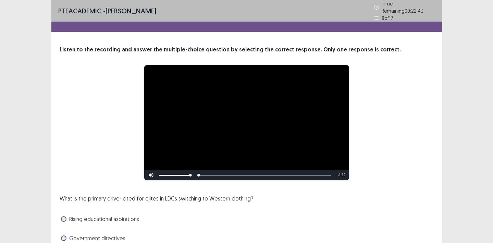
scroll to position [55, 0]
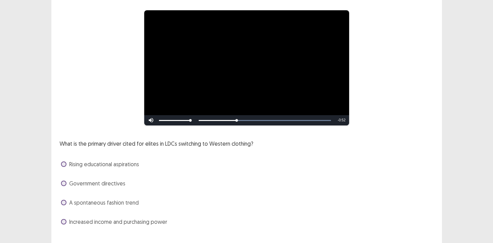
click at [145, 220] on span "Increased income and purchasing power" at bounding box center [118, 221] width 98 height 8
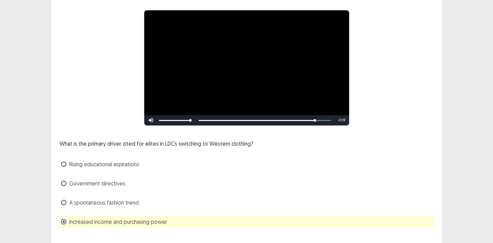
click at [127, 201] on span "A spontaneous fashion trend" at bounding box center [104, 202] width 70 height 8
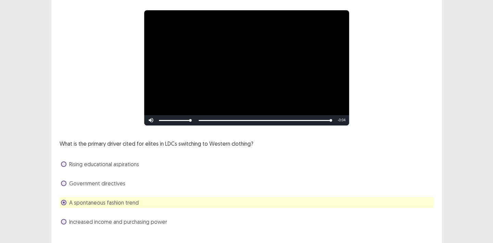
scroll to position [66, 0]
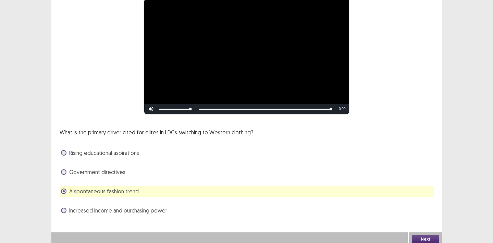
click at [423, 235] on button "Next" at bounding box center [425, 239] width 27 height 8
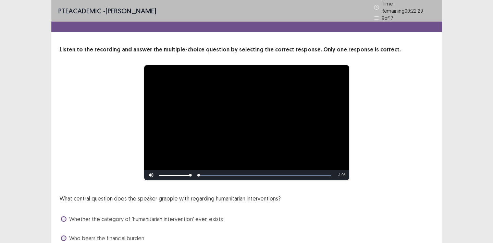
scroll to position [61, 0]
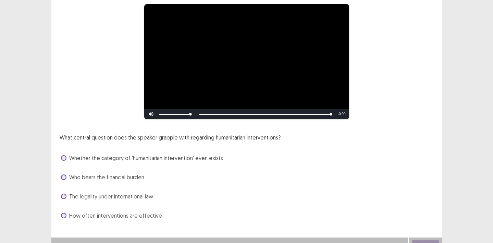
click at [105, 156] on span "Whether the category of 'humanitarian intervention' even exists" at bounding box center [146, 158] width 154 height 8
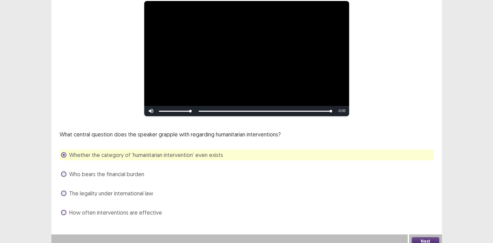
click at [421, 237] on button "Next" at bounding box center [425, 241] width 27 height 8
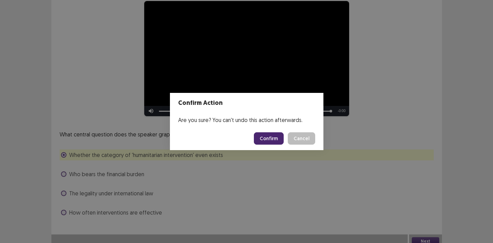
click at [266, 134] on button "Confirm" at bounding box center [269, 138] width 30 height 12
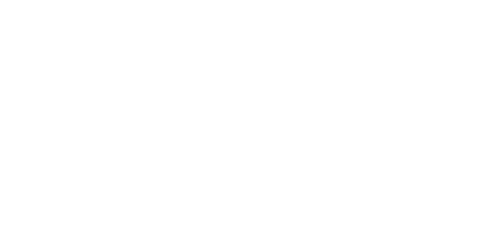
scroll to position [0, 0]
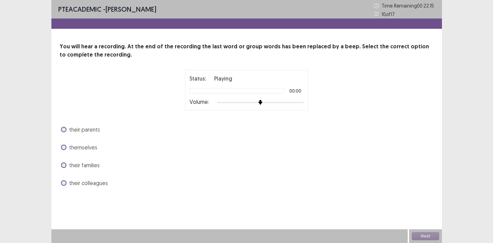
click at [335, 53] on p "You will hear a recording. At the end of the recording the last word or group w…" at bounding box center [247, 50] width 374 height 16
click at [63, 147] on span at bounding box center [63, 147] width 5 height 5
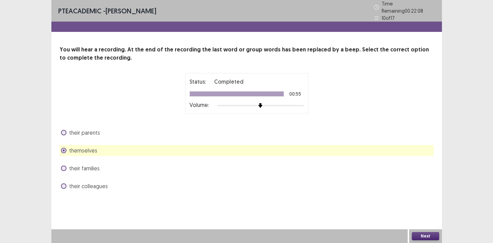
click at [416, 235] on button "Next" at bounding box center [425, 236] width 27 height 8
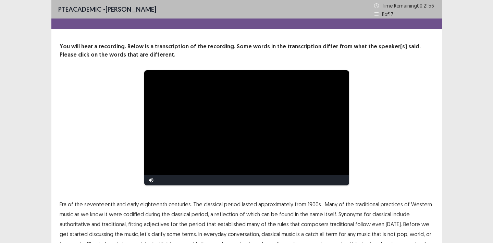
scroll to position [46, 0]
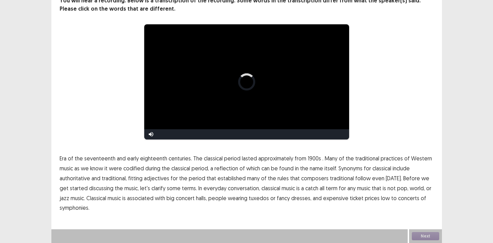
click at [310, 159] on span "1900s" at bounding box center [314, 158] width 13 height 8
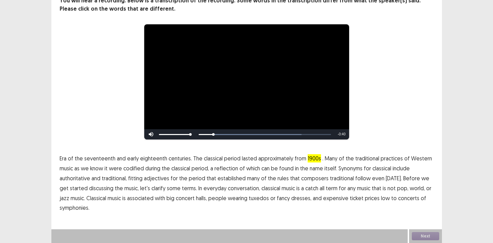
click at [308, 156] on span "1900s" at bounding box center [314, 158] width 13 height 8
click at [334, 178] on span "traditional" at bounding box center [342, 178] width 24 height 8
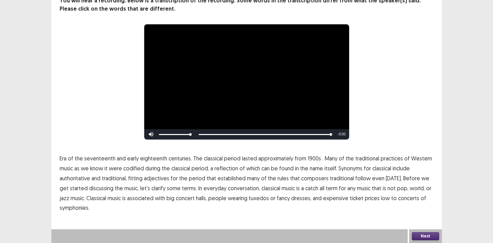
click at [422, 238] on button "Next" at bounding box center [425, 236] width 27 height 8
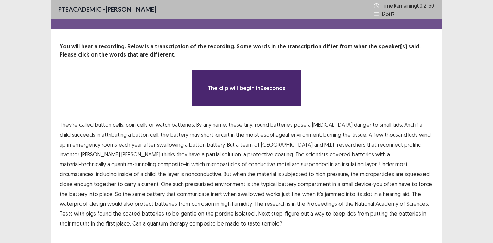
scroll to position [13, 0]
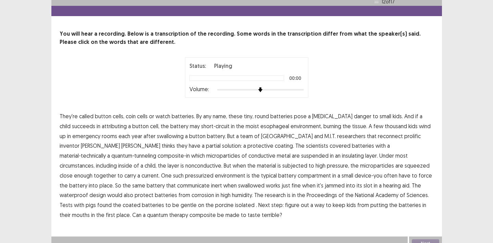
click at [102, 125] on span "attributing" at bounding box center [114, 126] width 25 height 8
click at [378, 136] on span "reconnect" at bounding box center [390, 136] width 25 height 8
click at [210, 181] on span "communicate" at bounding box center [193, 185] width 33 height 8
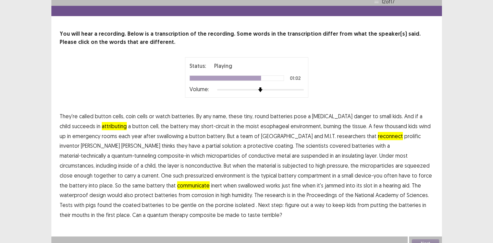
click at [215, 204] on span "porcine" at bounding box center [224, 205] width 18 height 8
click at [188, 211] on span "therapy" at bounding box center [178, 215] width 19 height 8
click at [215, 204] on span "porcine" at bounding box center [224, 205] width 18 height 8
click at [235, 204] on span "isolated" at bounding box center [245, 205] width 20 height 8
click at [420, 239] on button "Next" at bounding box center [425, 243] width 27 height 8
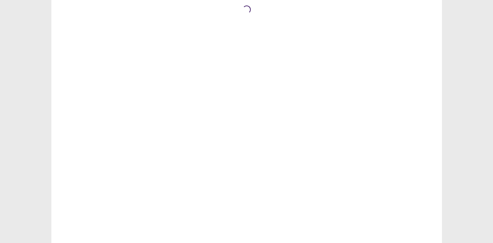
scroll to position [0, 0]
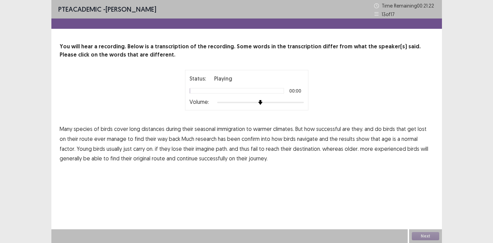
click at [238, 130] on span "immigration" at bounding box center [231, 129] width 28 height 8
click at [245, 137] on span "confirm" at bounding box center [250, 139] width 18 height 8
click at [401, 139] on span "normal" at bounding box center [409, 139] width 16 height 8
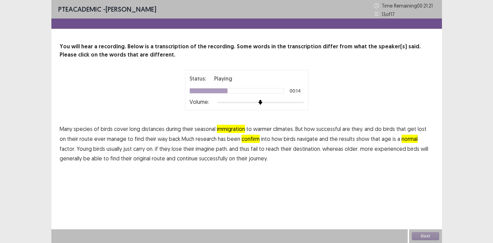
click at [196, 150] on span "imagine" at bounding box center [205, 149] width 19 height 8
click at [429, 235] on button "Next" at bounding box center [425, 236] width 27 height 8
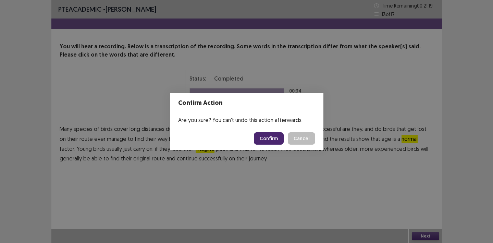
click at [272, 139] on button "Confirm" at bounding box center [269, 138] width 30 height 12
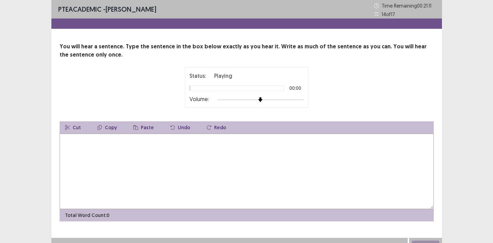
click at [264, 176] on textarea at bounding box center [247, 171] width 374 height 75
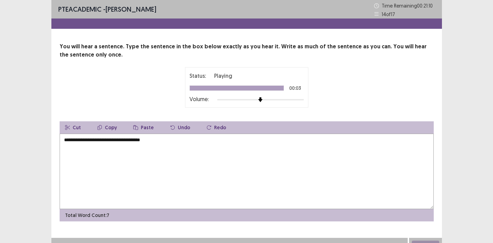
click at [76, 139] on textarea "**********" at bounding box center [247, 171] width 374 height 75
click at [87, 139] on textarea "**********" at bounding box center [247, 171] width 374 height 75
click at [106, 143] on textarea "**********" at bounding box center [247, 171] width 374 height 75
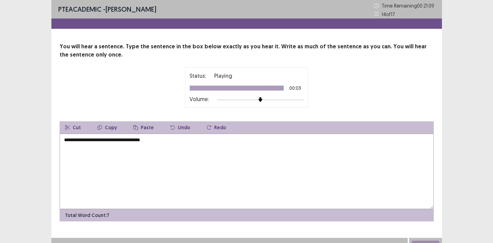
click at [106, 143] on textarea "**********" at bounding box center [247, 171] width 374 height 75
click at [160, 143] on textarea "**********" at bounding box center [247, 171] width 374 height 75
type textarea "**********"
click at [417, 240] on button "Next" at bounding box center [425, 244] width 27 height 8
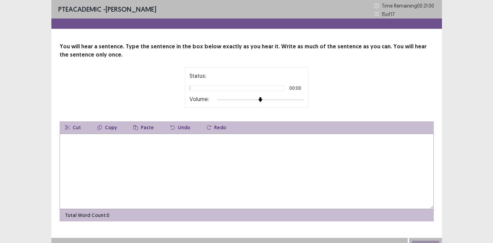
click at [302, 181] on textarea at bounding box center [247, 171] width 374 height 75
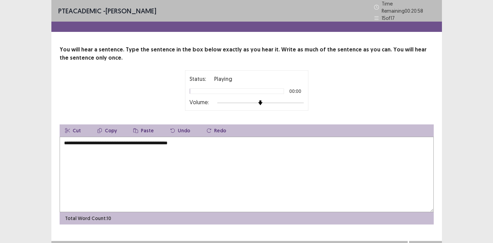
click at [70, 139] on textarea "**********" at bounding box center [247, 174] width 374 height 75
click at [114, 141] on textarea "**********" at bounding box center [247, 174] width 374 height 75
click at [147, 140] on textarea "**********" at bounding box center [247, 174] width 374 height 75
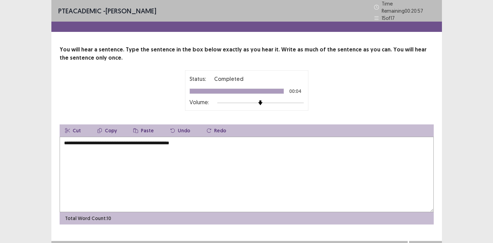
click at [145, 140] on textarea "**********" at bounding box center [247, 174] width 374 height 75
click at [143, 140] on textarea "**********" at bounding box center [247, 174] width 374 height 75
click at [163, 142] on textarea "**********" at bounding box center [247, 174] width 374 height 75
click at [209, 138] on textarea "**********" at bounding box center [247, 174] width 374 height 75
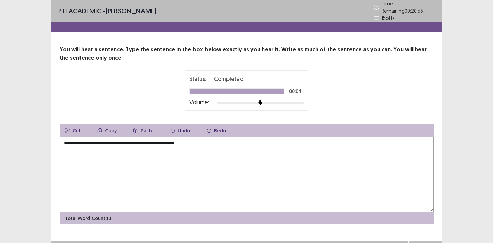
type textarea "**********"
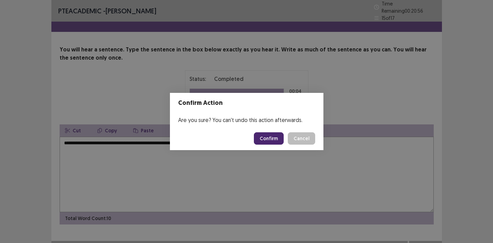
click at [278, 138] on button "Confirm" at bounding box center [269, 138] width 30 height 12
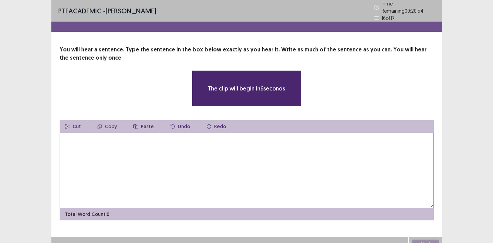
click at [343, 86] on div "The clip will begin in 6 seconds" at bounding box center [247, 88] width 374 height 36
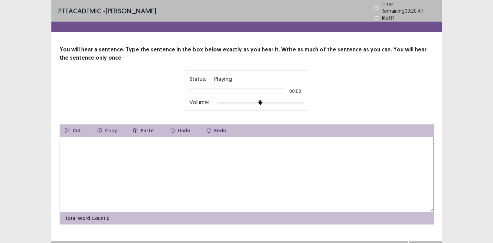
click at [311, 167] on textarea at bounding box center [247, 174] width 374 height 75
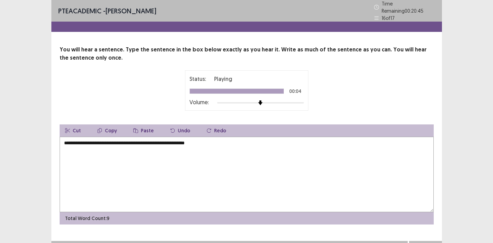
click at [68, 143] on textarea "**********" at bounding box center [247, 174] width 374 height 75
click at [110, 141] on textarea "**********" at bounding box center [247, 174] width 374 height 75
click at [280, 137] on textarea "**********" at bounding box center [247, 174] width 374 height 75
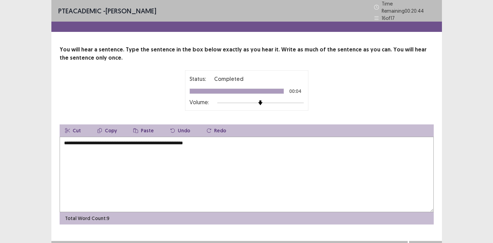
type textarea "**********"
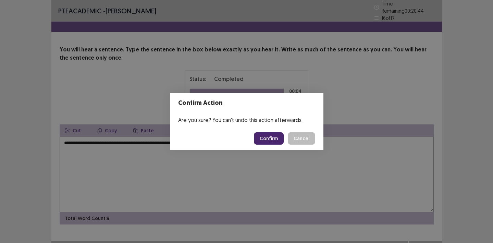
click at [277, 140] on button "Confirm" at bounding box center [269, 138] width 30 height 12
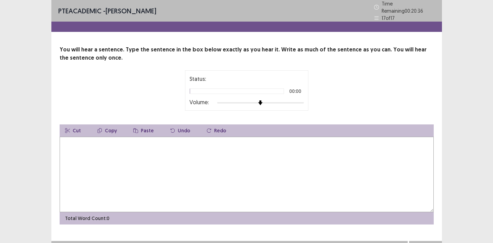
click at [276, 142] on textarea at bounding box center [247, 174] width 374 height 75
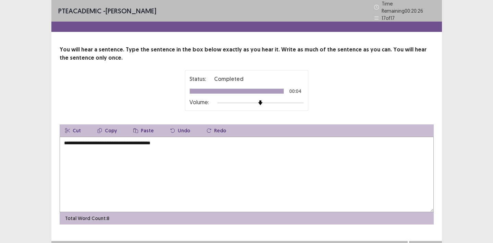
click at [85, 142] on textarea "**********" at bounding box center [247, 174] width 374 height 75
click at [80, 140] on textarea "**********" at bounding box center [247, 174] width 374 height 75
click at [97, 140] on textarea "**********" at bounding box center [247, 174] width 374 height 75
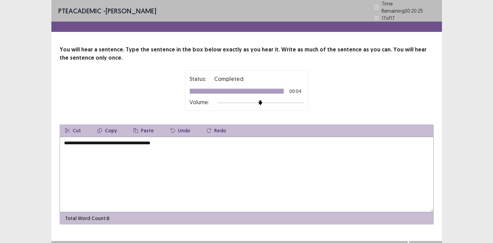
click at [185, 140] on textarea "**********" at bounding box center [247, 174] width 374 height 75
type textarea "**********"
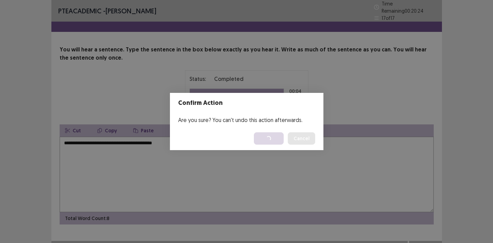
scroll to position [9, 0]
